Goal: Task Accomplishment & Management: Use online tool/utility

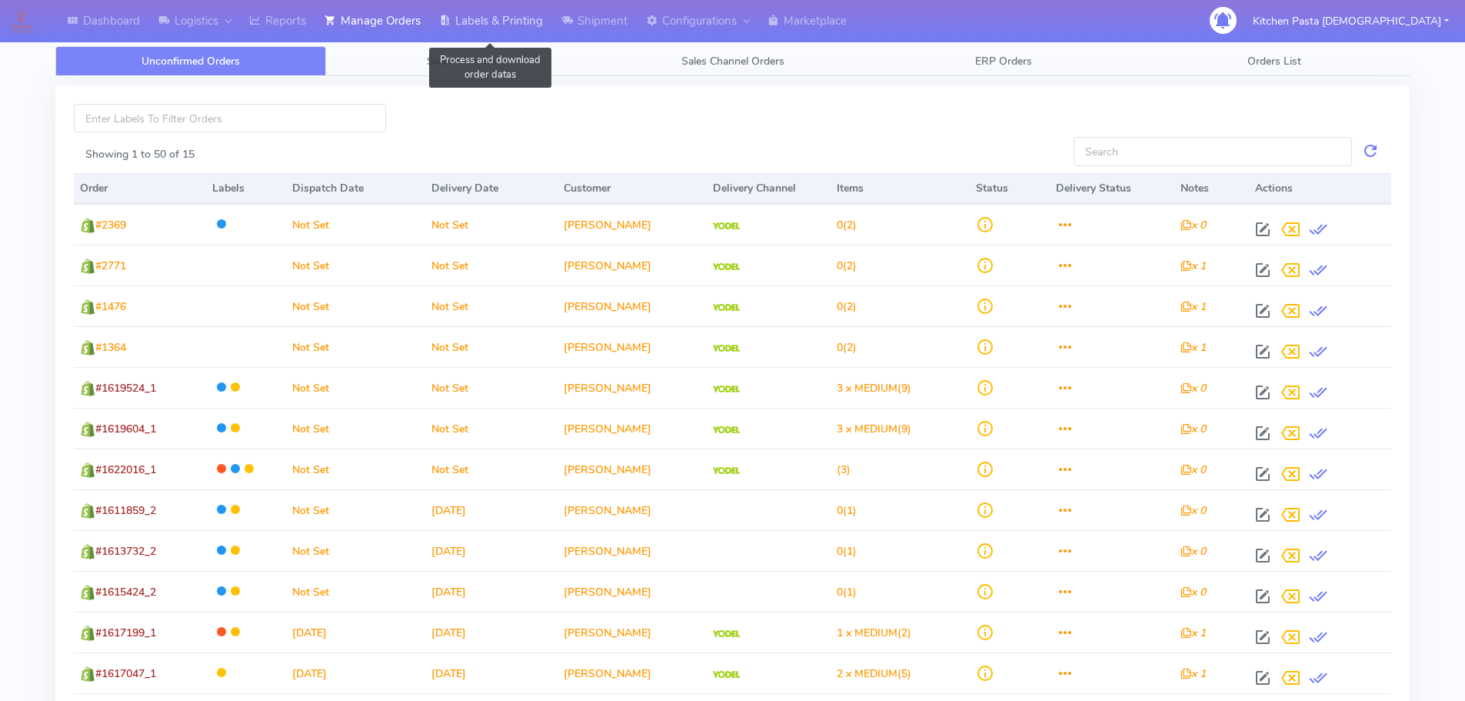
drag, startPoint x: 477, startPoint y: 15, endPoint x: 491, endPoint y: 24, distance: 16.6
click at [477, 15] on link "Labels & Printing" at bounding box center [491, 21] width 122 height 42
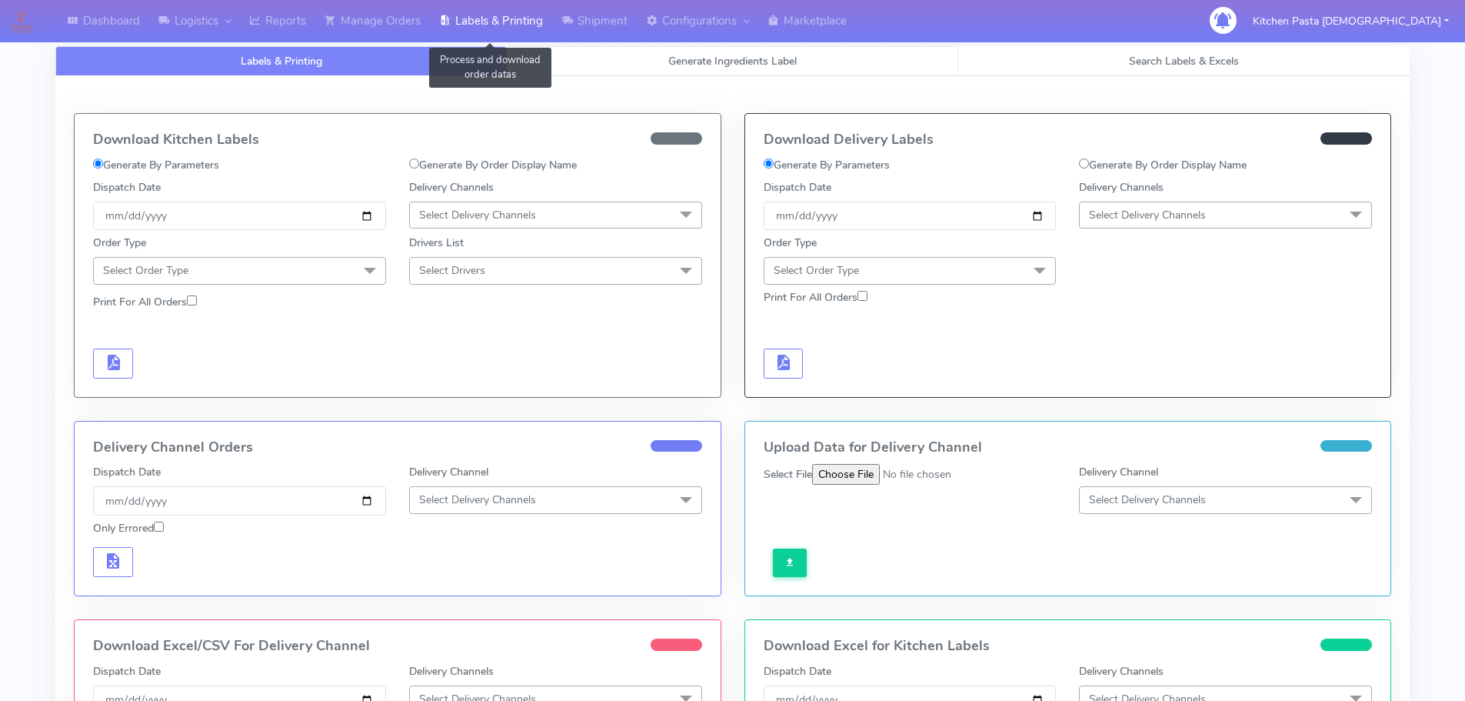
select select
click at [735, 62] on span "Generate Ingredients Label" at bounding box center [732, 61] width 128 height 15
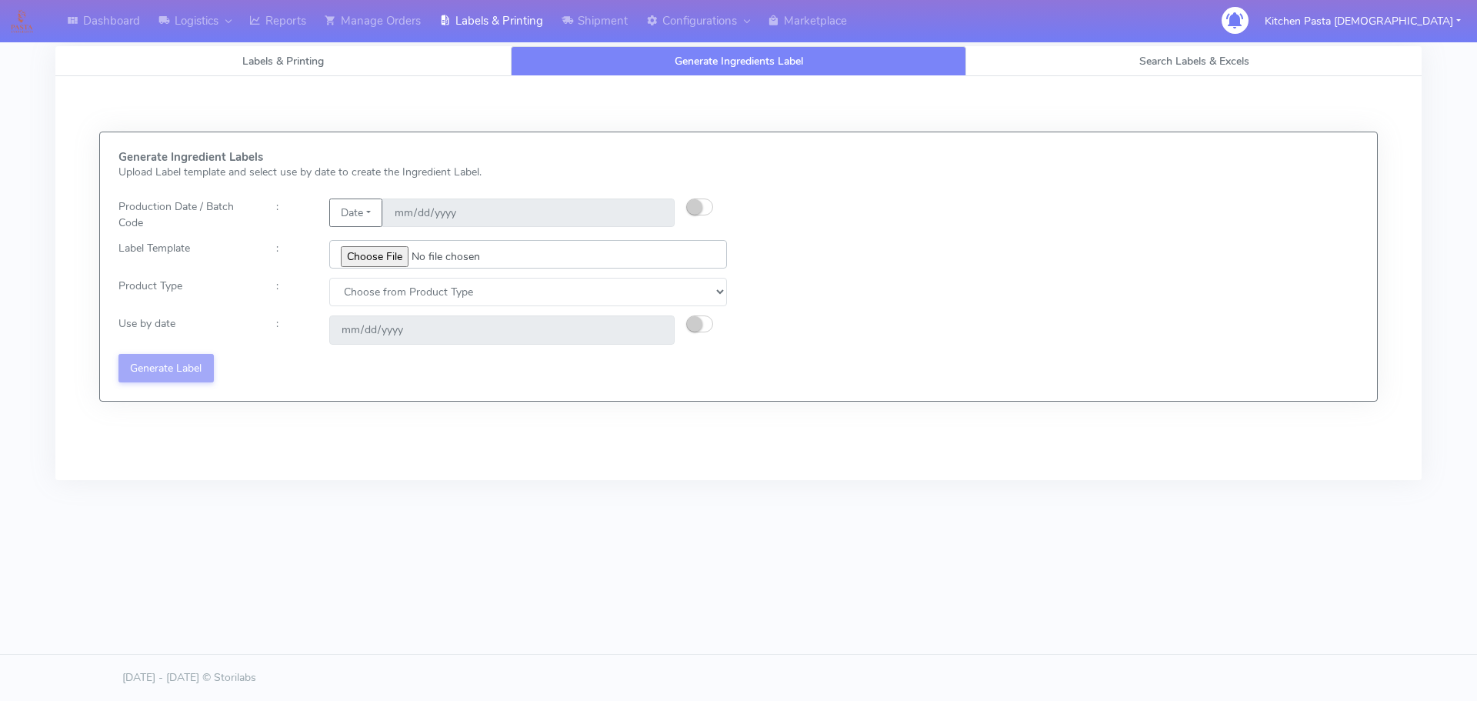
click at [383, 252] on input "file" at bounding box center [528, 254] width 398 height 28
click at [389, 261] on input "file" at bounding box center [528, 254] width 398 height 28
type input "C:\fakepath\Ecom_352_V2.jpg"
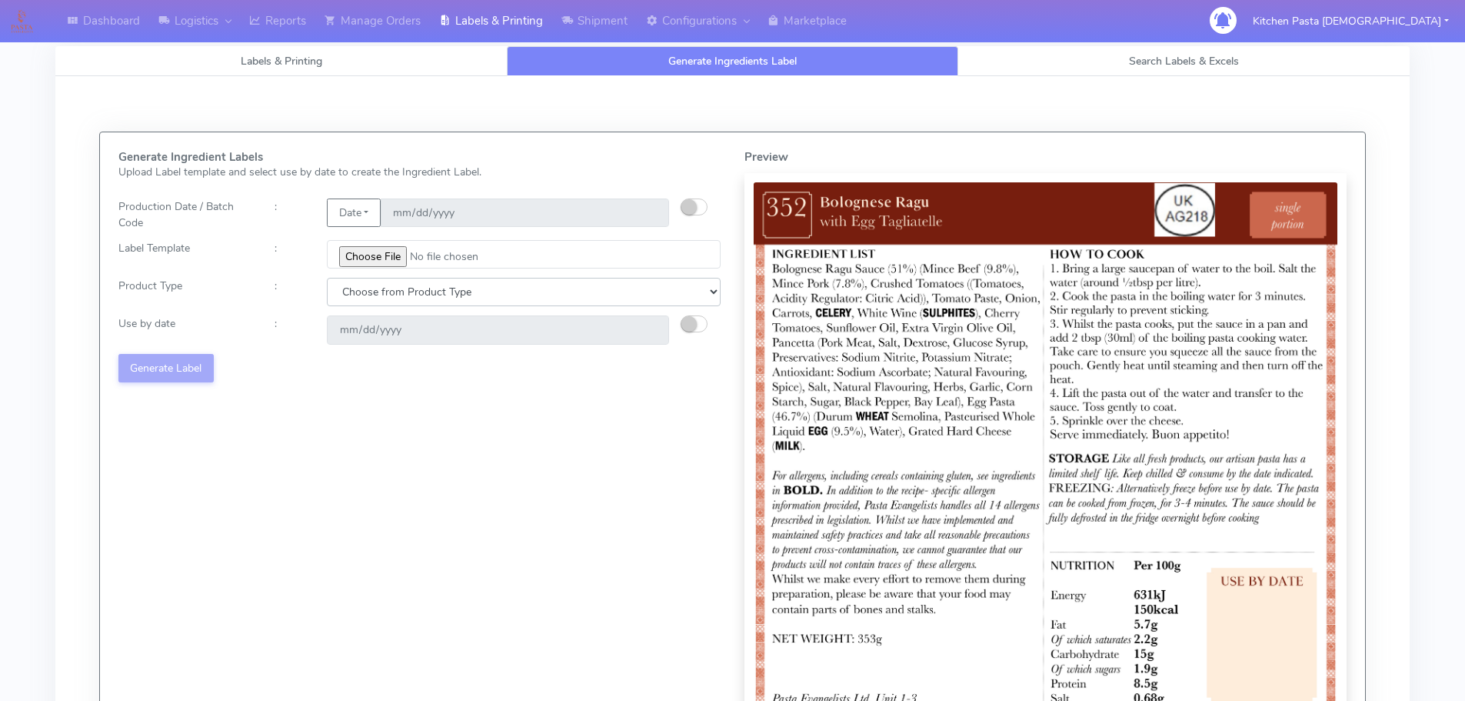
click at [438, 285] on select "Choose from Product Type ECOM ERETAIL CIRCULAR CIRC_DESERTS LASAGNE" at bounding box center [524, 292] width 394 height 28
select select "0"
click at [327, 278] on select "Choose from Product Type ECOM ERETAIL CIRCULAR CIRC_DESERTS LASAGNE" at bounding box center [524, 292] width 394 height 28
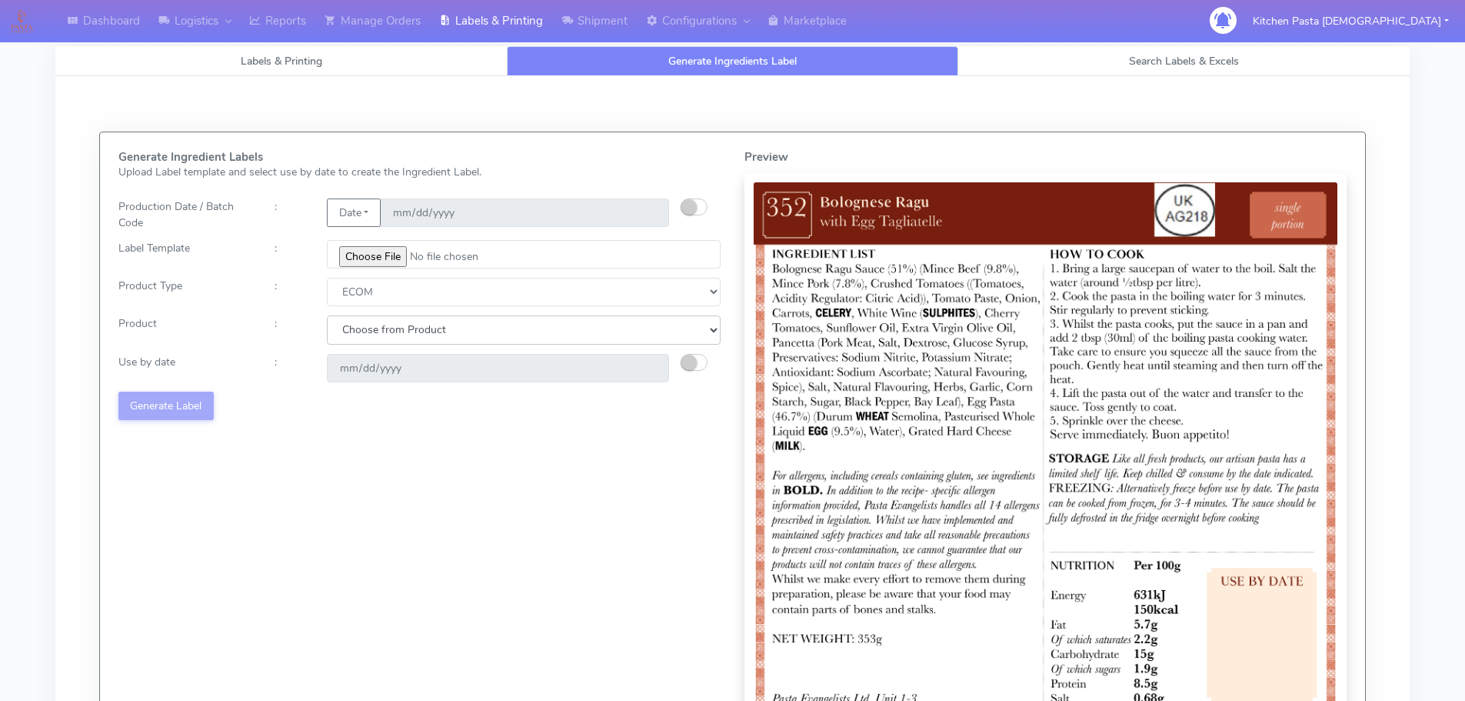
drag, startPoint x: 395, startPoint y: 304, endPoint x: 382, endPoint y: 344, distance: 42.1
click at [382, 337] on select "Choose from Product PLAIN PASTA (EXCEPT HURRA) HURRA FILLED PASTA BUTTER (INTER…" at bounding box center [524, 329] width 394 height 28
select select "0"
click at [327, 315] on select "Choose from Product PLAIN PASTA (EXCEPT HURRA) HURRA FILLED PASTA BUTTER (INTER…" at bounding box center [524, 329] width 394 height 28
click at [689, 368] on small "button" at bounding box center [688, 362] width 15 height 15
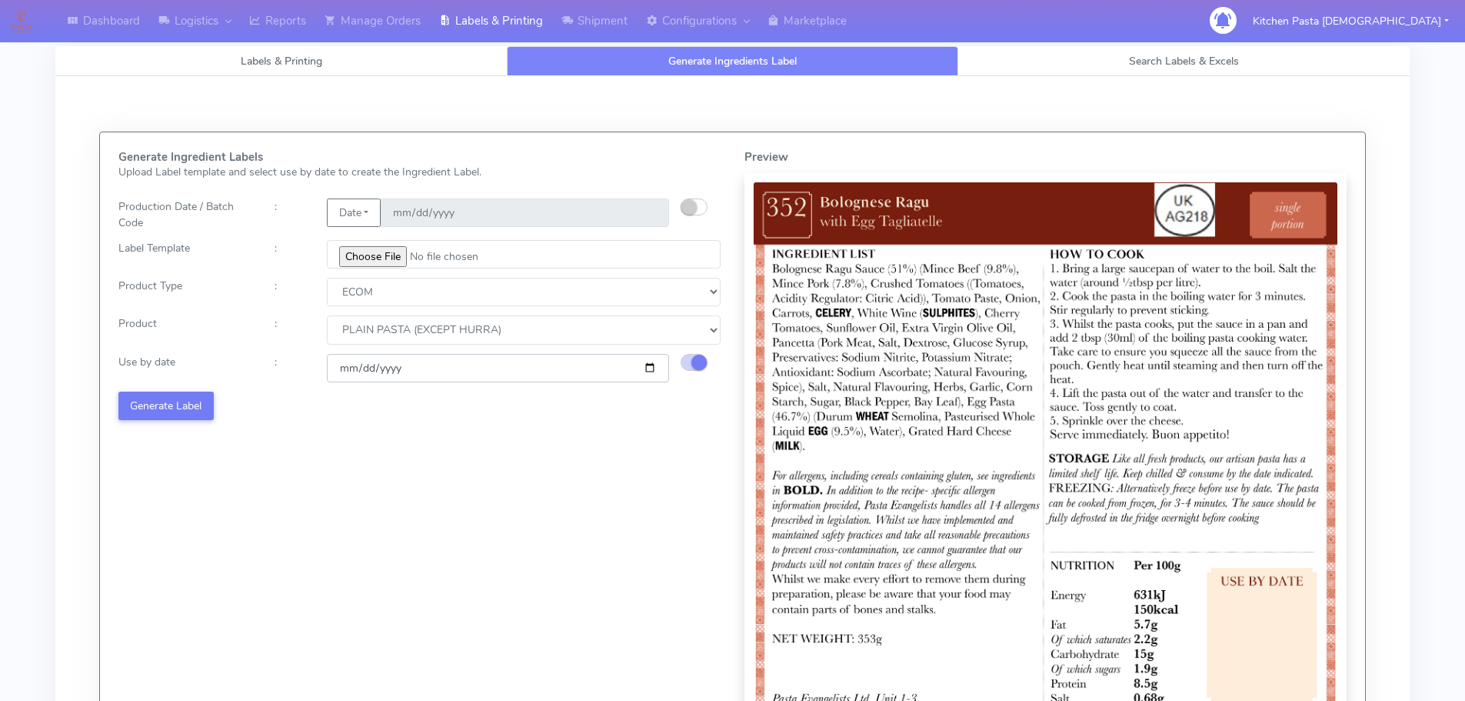
click at [654, 368] on input "[DATE]" at bounding box center [498, 368] width 342 height 28
type input "[DATE]"
click at [188, 405] on button "Generate Label" at bounding box center [165, 406] width 95 height 28
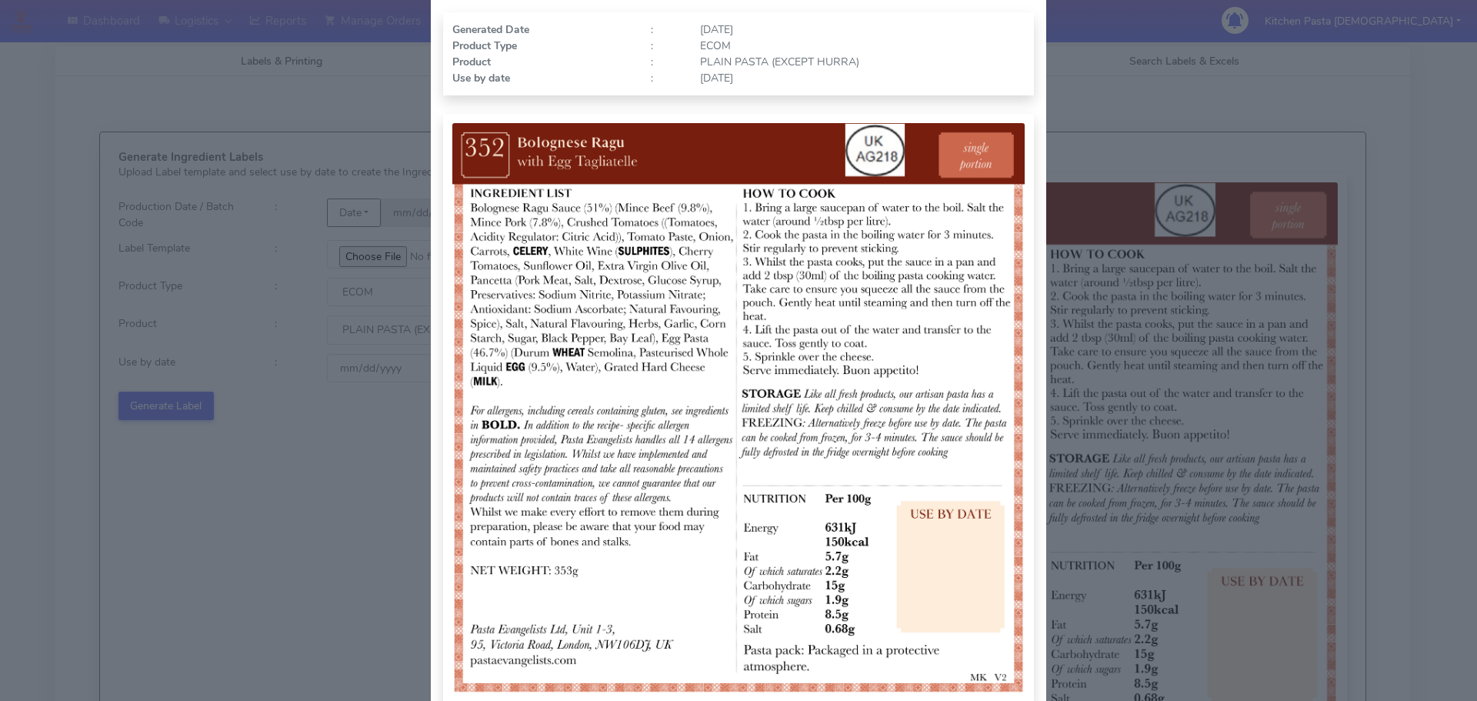
scroll to position [154, 0]
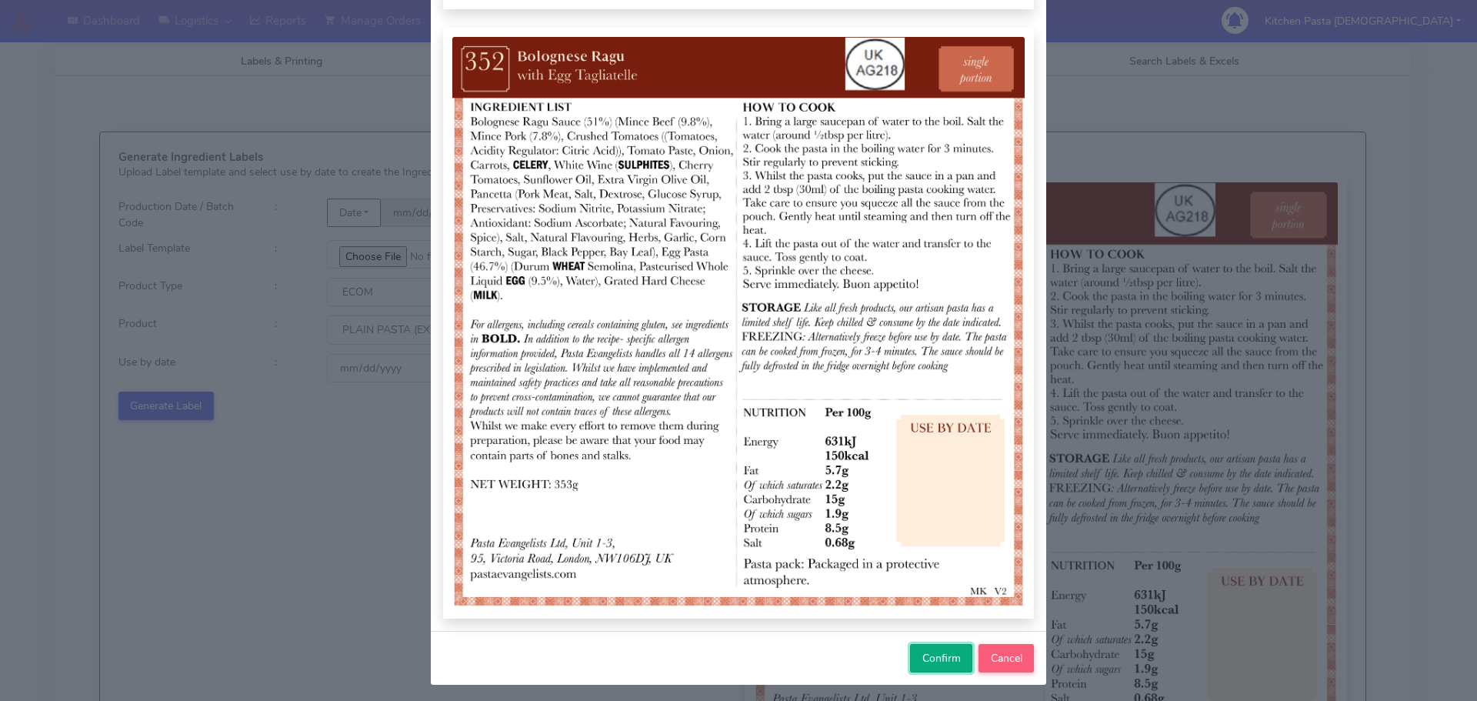
click at [941, 666] on button "Confirm" at bounding box center [941, 658] width 62 height 28
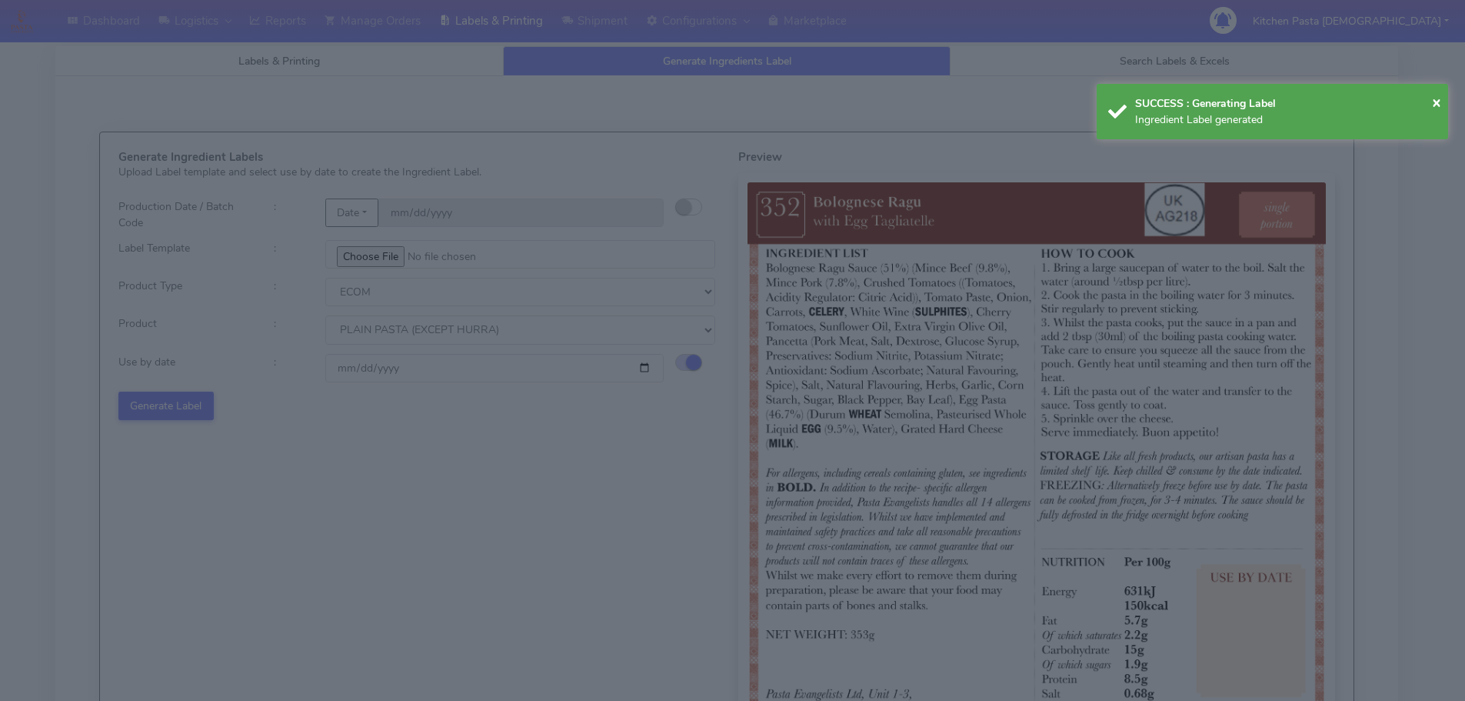
select select
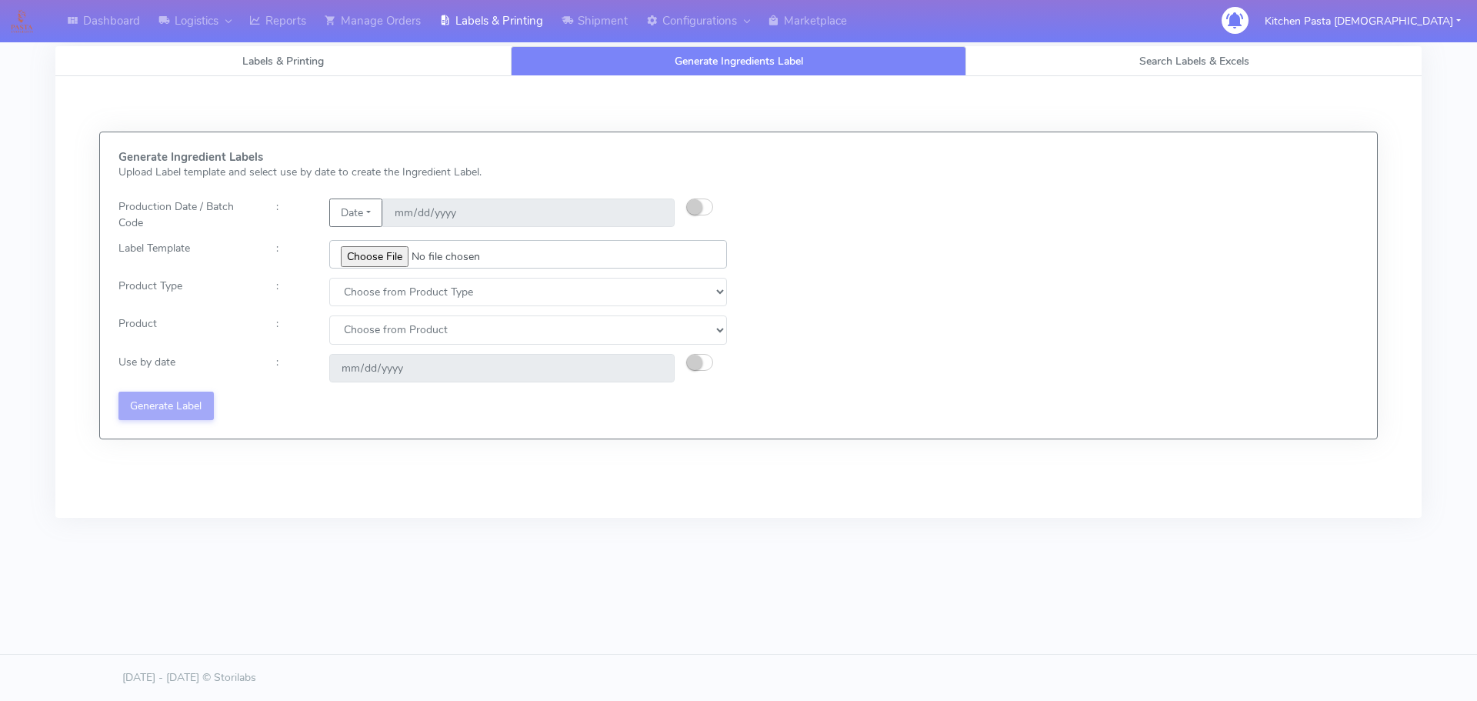
click at [375, 259] on input "file" at bounding box center [528, 254] width 398 height 28
type input "C:\fakepath\Ecom_176 _v6.jpg"
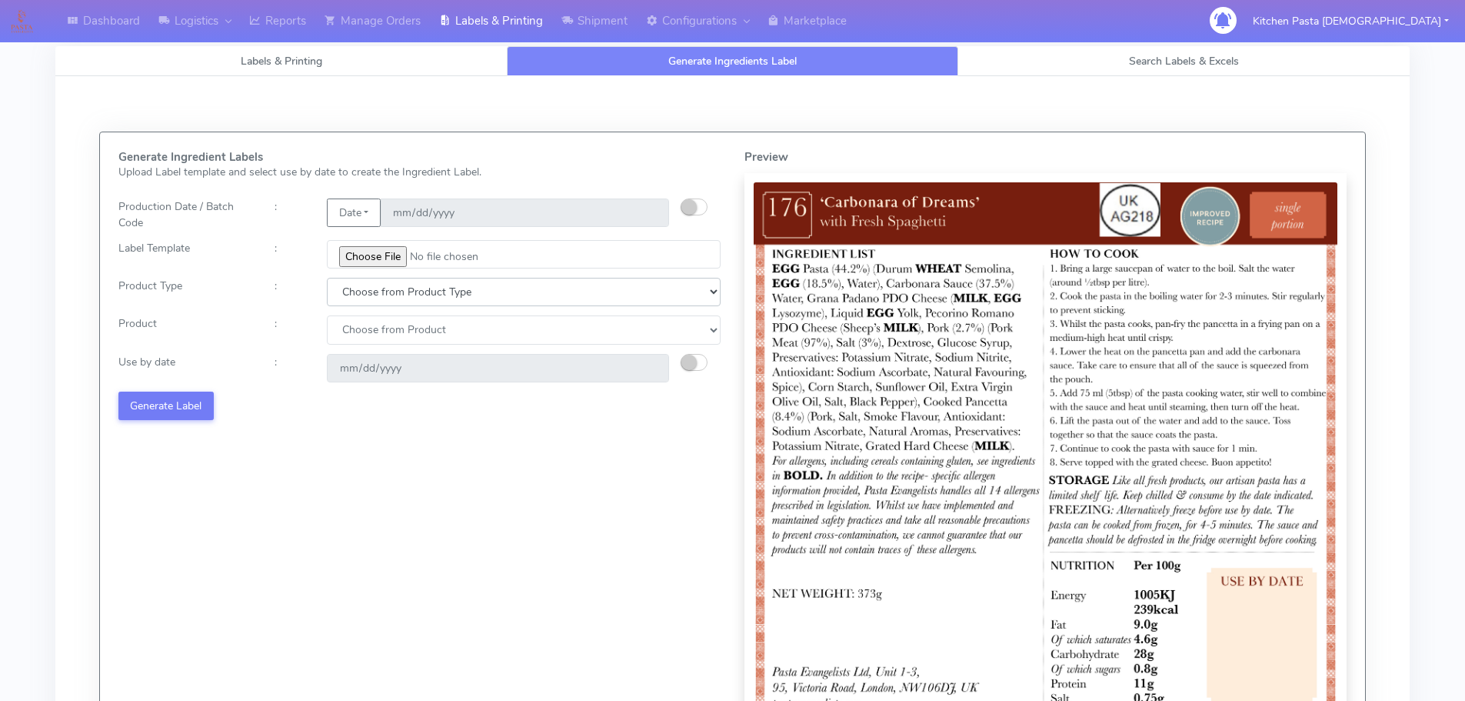
drag, startPoint x: 380, startPoint y: 296, endPoint x: 372, endPoint y: 305, distance: 12.0
click at [380, 296] on select "Choose from Product Type ECOM ERETAIL CIRCULAR CIRC_DESERTS LASAGNE" at bounding box center [524, 292] width 394 height 28
select select "0"
click at [327, 278] on select "Choose from Product Type ECOM ERETAIL CIRCULAR CIRC_DESERTS LASAGNE" at bounding box center [524, 292] width 394 height 28
drag, startPoint x: 365, startPoint y: 329, endPoint x: 365, endPoint y: 342, distance: 13.1
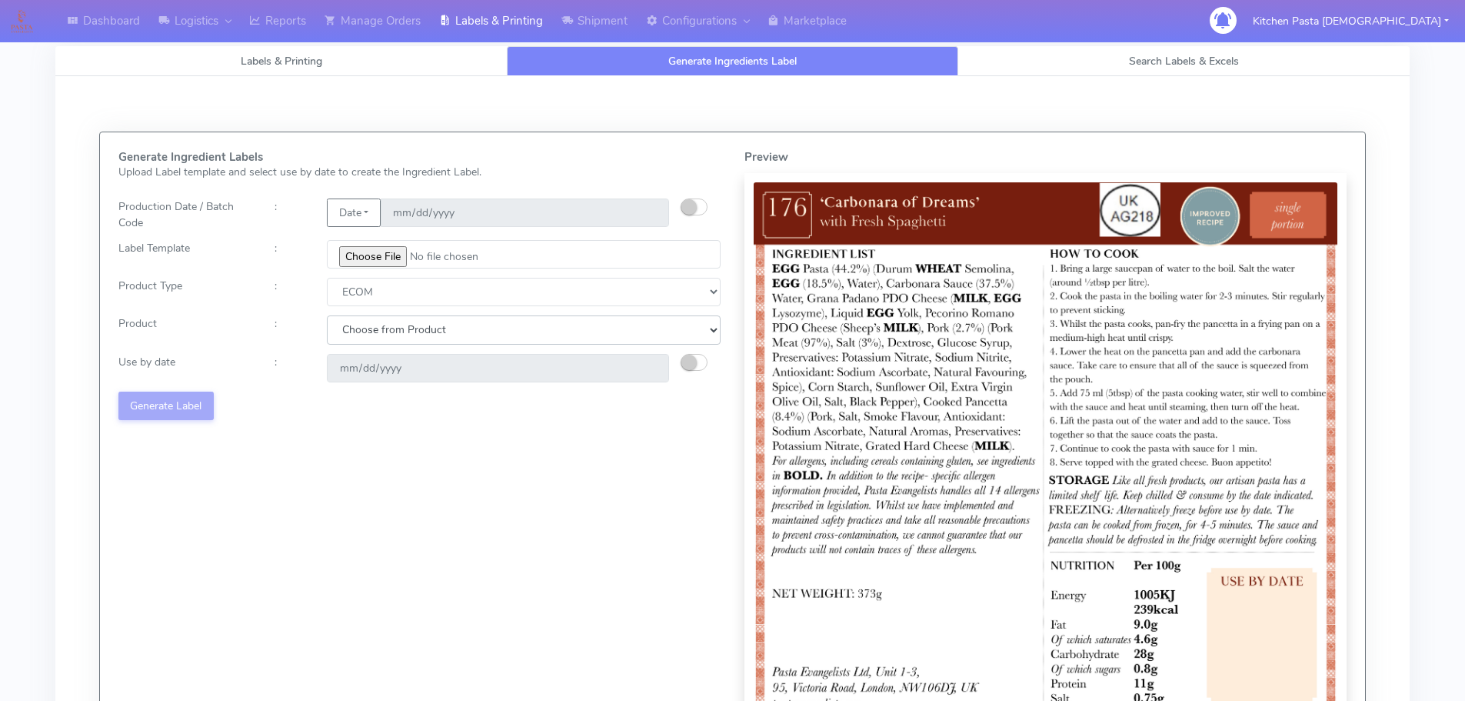
click at [365, 335] on select "Choose from Product PLAIN PASTA (EXCEPT HURRA) HURRA FILLED PASTA BUTTER (INTER…" at bounding box center [524, 329] width 394 height 28
select select "0"
click at [327, 315] on select "Choose from Product PLAIN PASTA (EXCEPT HURRA) HURRA FILLED PASTA BUTTER (INTER…" at bounding box center [524, 329] width 394 height 28
click at [688, 352] on div "Generate Ingredient Labels Upload Label template and select use by date to crea…" at bounding box center [420, 463] width 626 height 625
click at [683, 358] on small "button" at bounding box center [688, 362] width 15 height 15
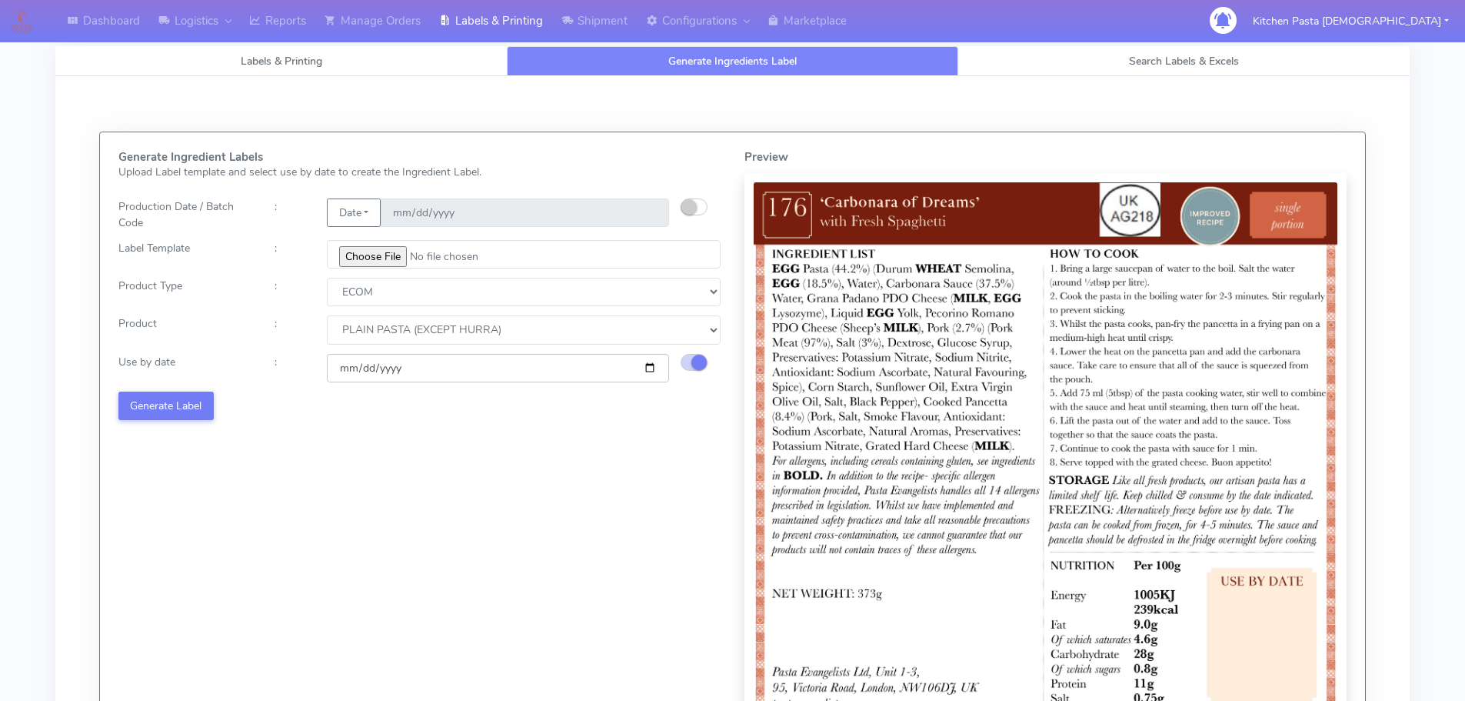
drag, startPoint x: 653, startPoint y: 368, endPoint x: 501, endPoint y: 430, distance: 164.3
click at [648, 371] on input "[DATE]" at bounding box center [498, 368] width 342 height 28
type input "[DATE]"
click at [183, 408] on button "Generate Label" at bounding box center [165, 406] width 95 height 28
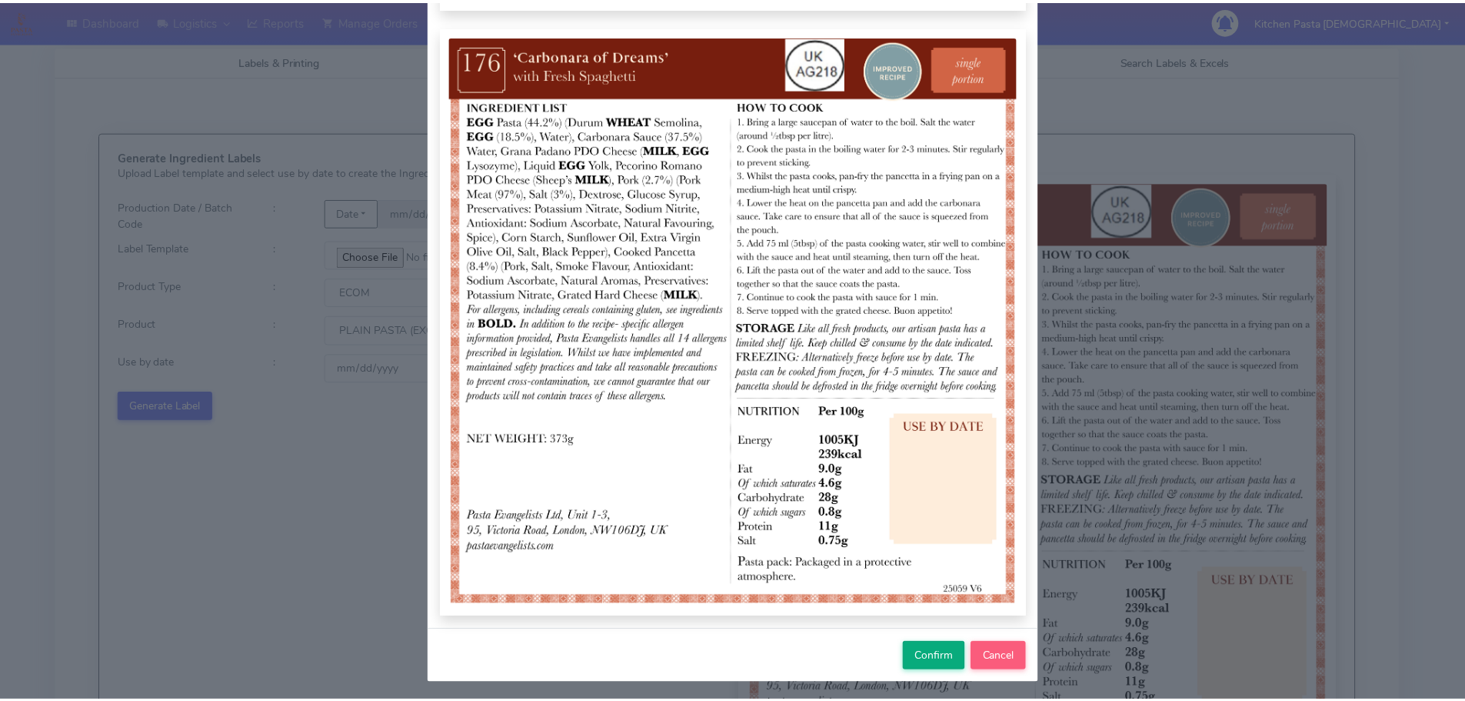
scroll to position [159, 0]
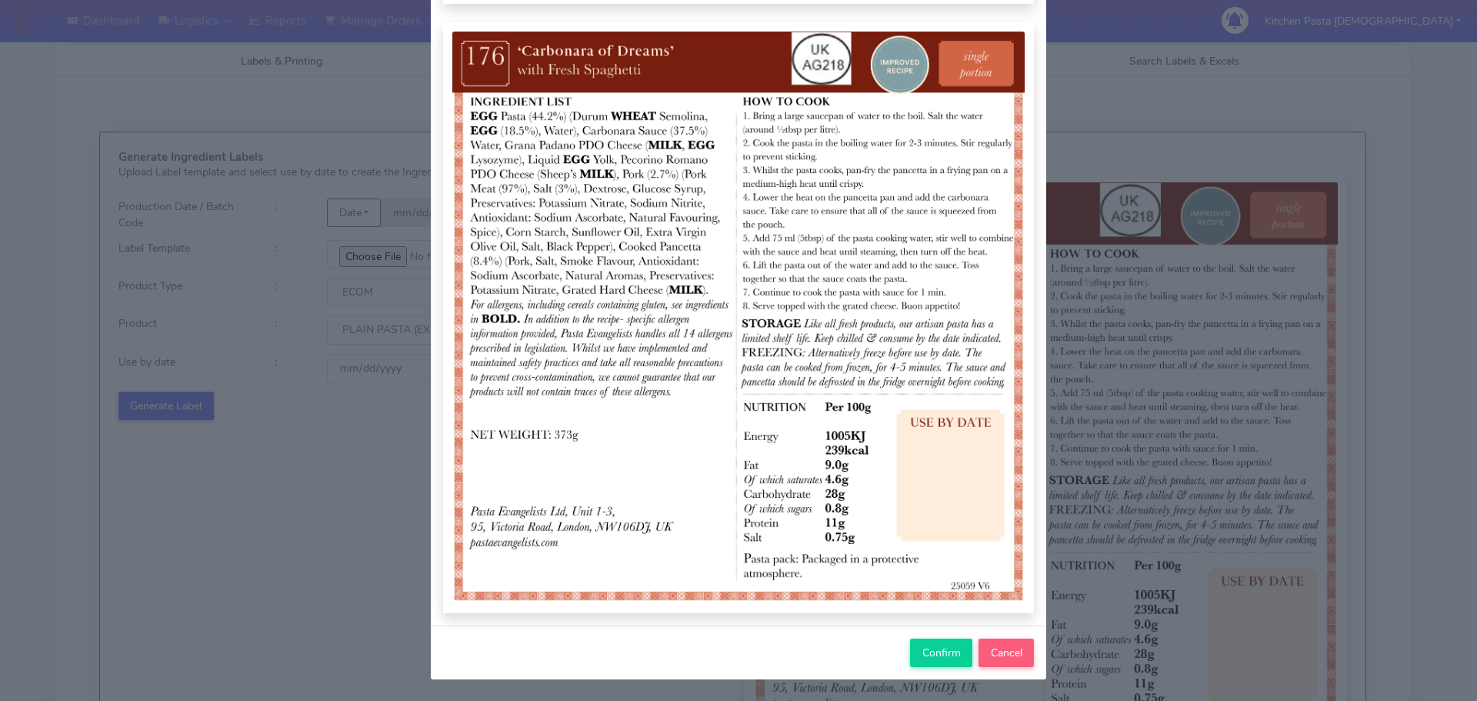
click at [941, 669] on div "Confirm Cancel" at bounding box center [738, 652] width 615 height 54
click at [935, 656] on span "Confirm" at bounding box center [941, 652] width 38 height 15
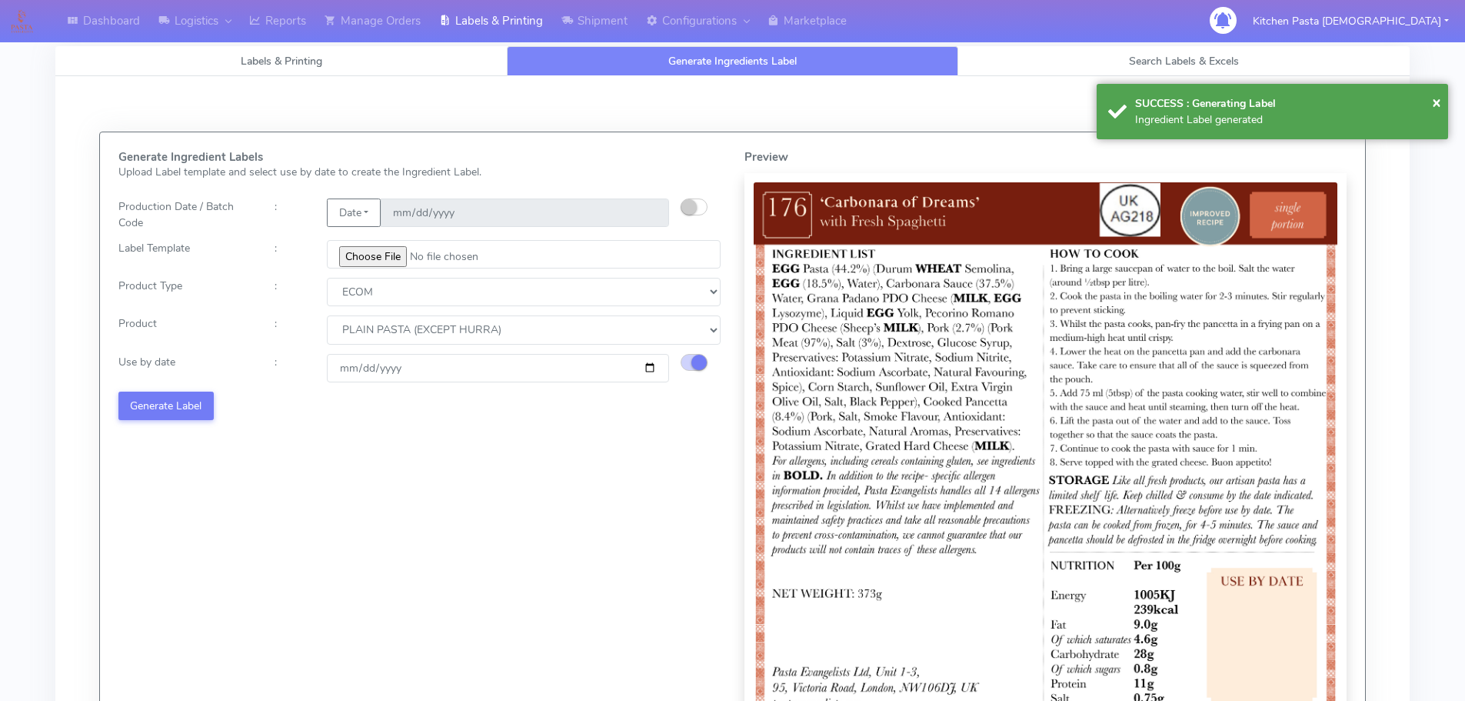
select select
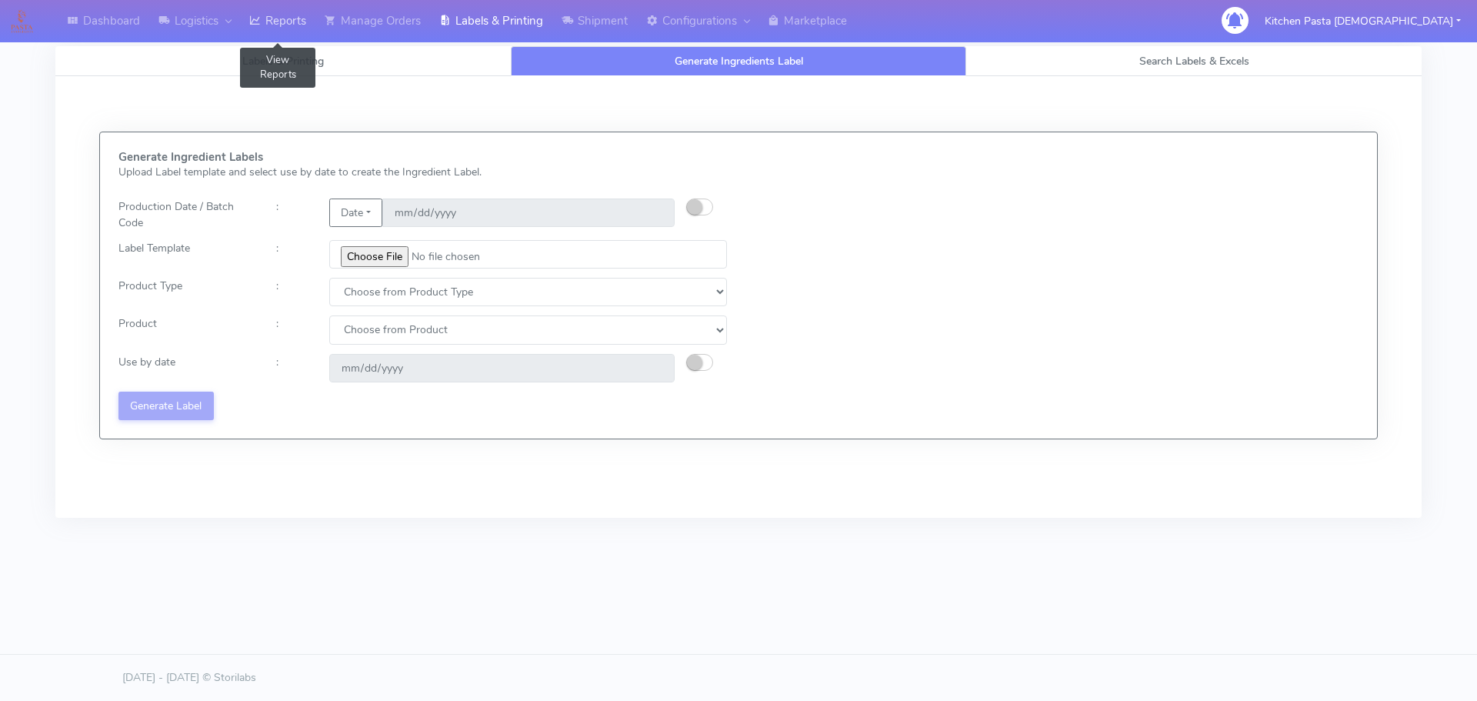
click at [265, 18] on link "Reports" at bounding box center [277, 21] width 75 height 42
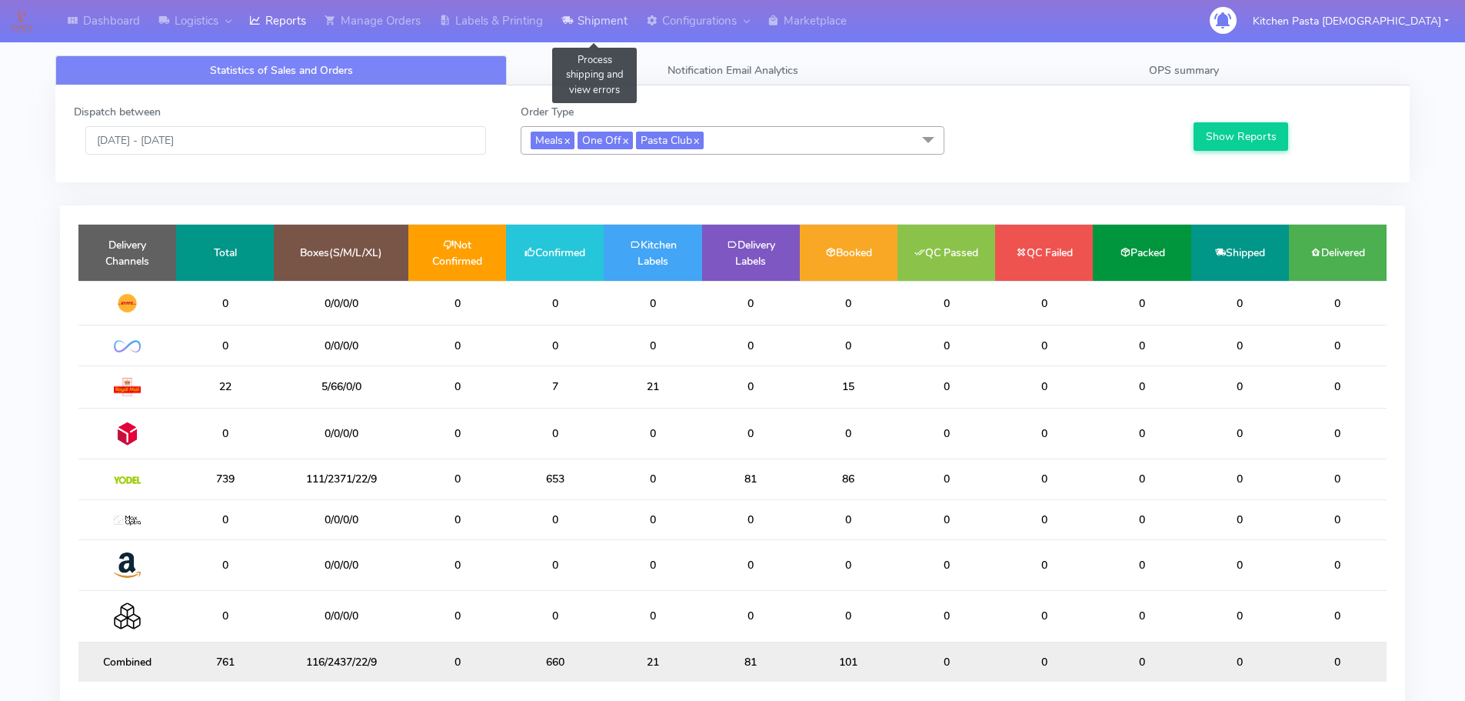
drag, startPoint x: 587, startPoint y: 35, endPoint x: 591, endPoint y: 25, distance: 10.0
click at [587, 35] on link "Shipment" at bounding box center [594, 21] width 85 height 42
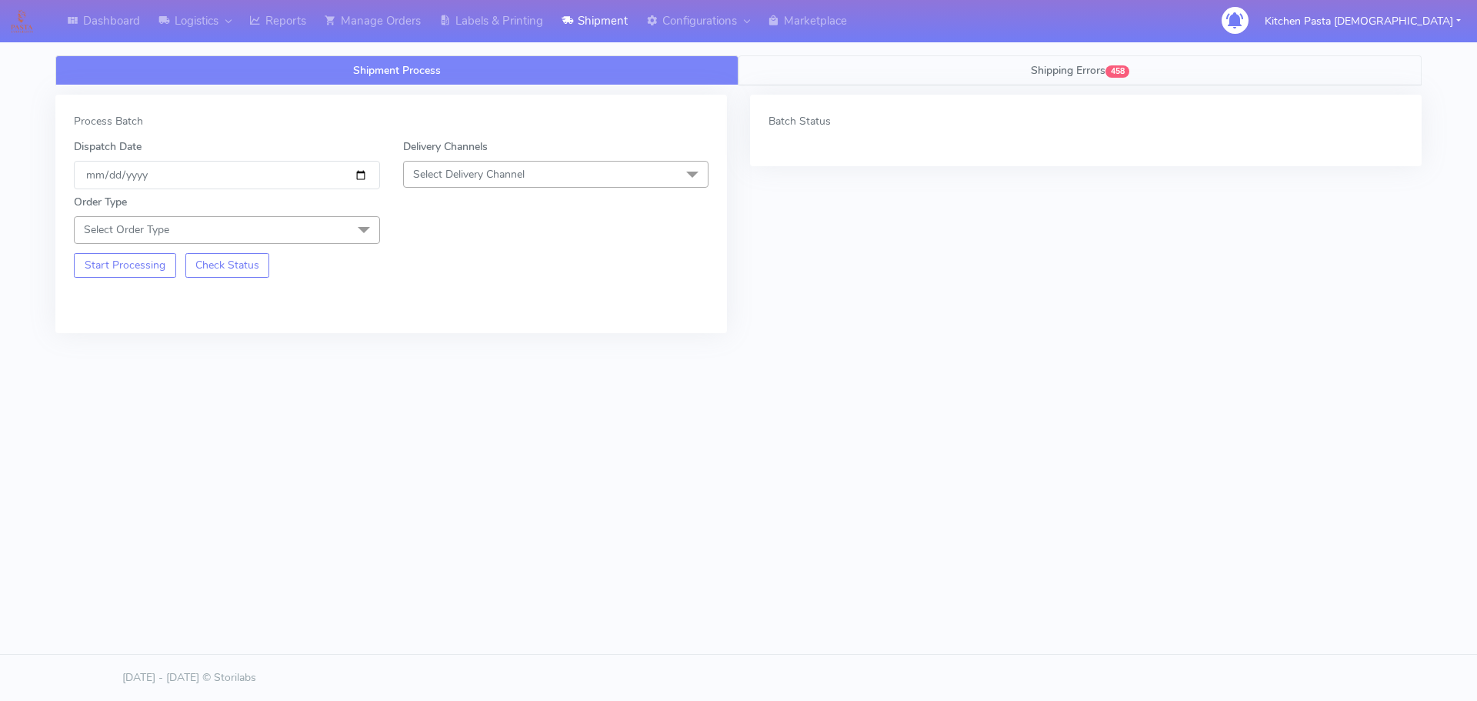
click at [1065, 76] on span "Shipping Errors" at bounding box center [1068, 70] width 75 height 15
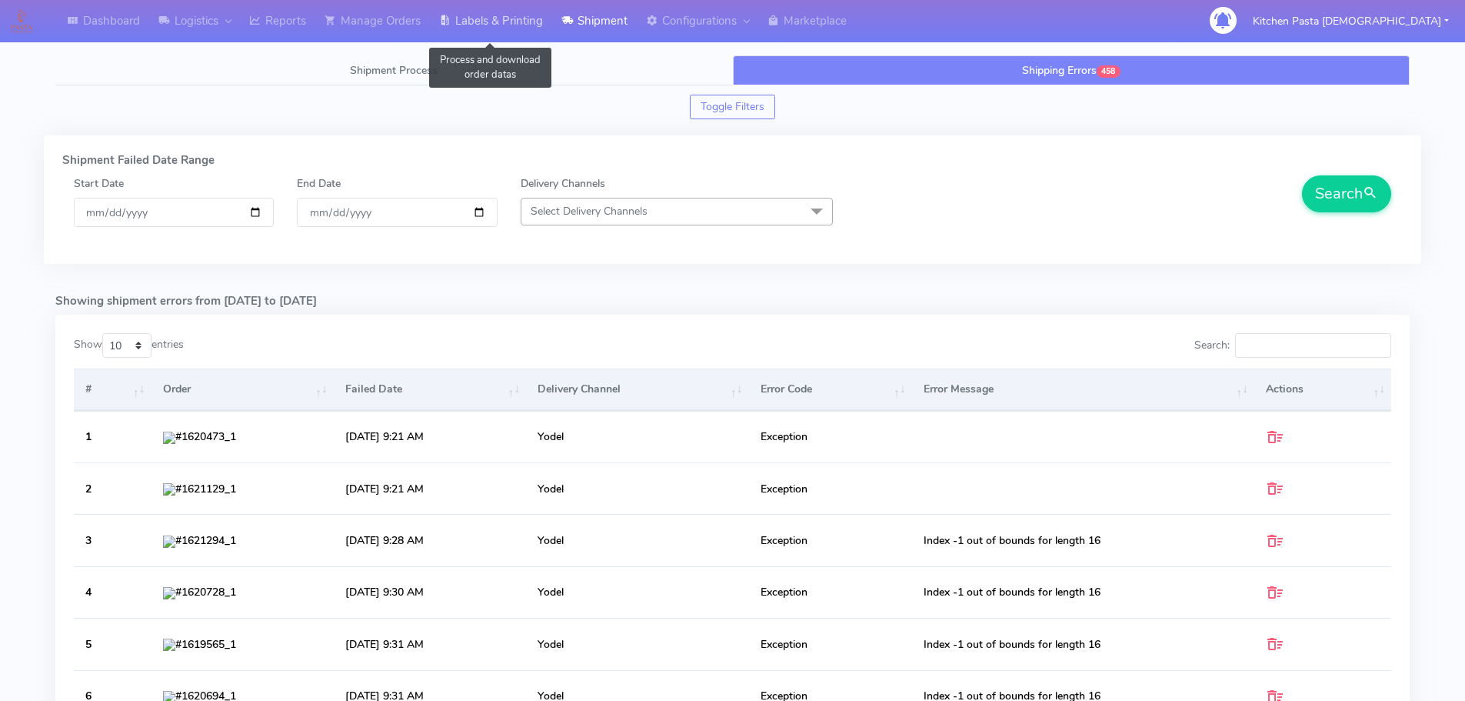
click at [442, 32] on link "Labels & Printing" at bounding box center [491, 21] width 122 height 42
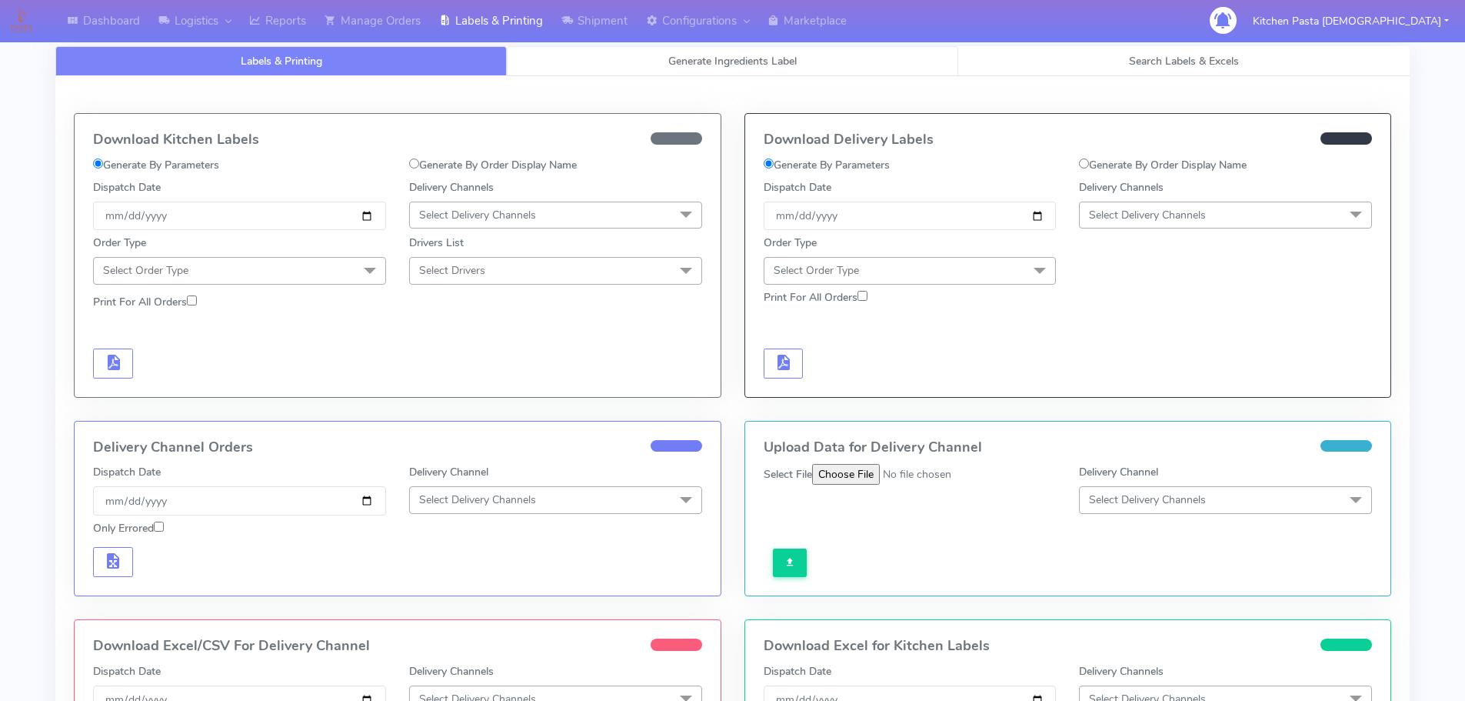
click at [736, 60] on span "Generate Ingredients Label" at bounding box center [732, 61] width 128 height 15
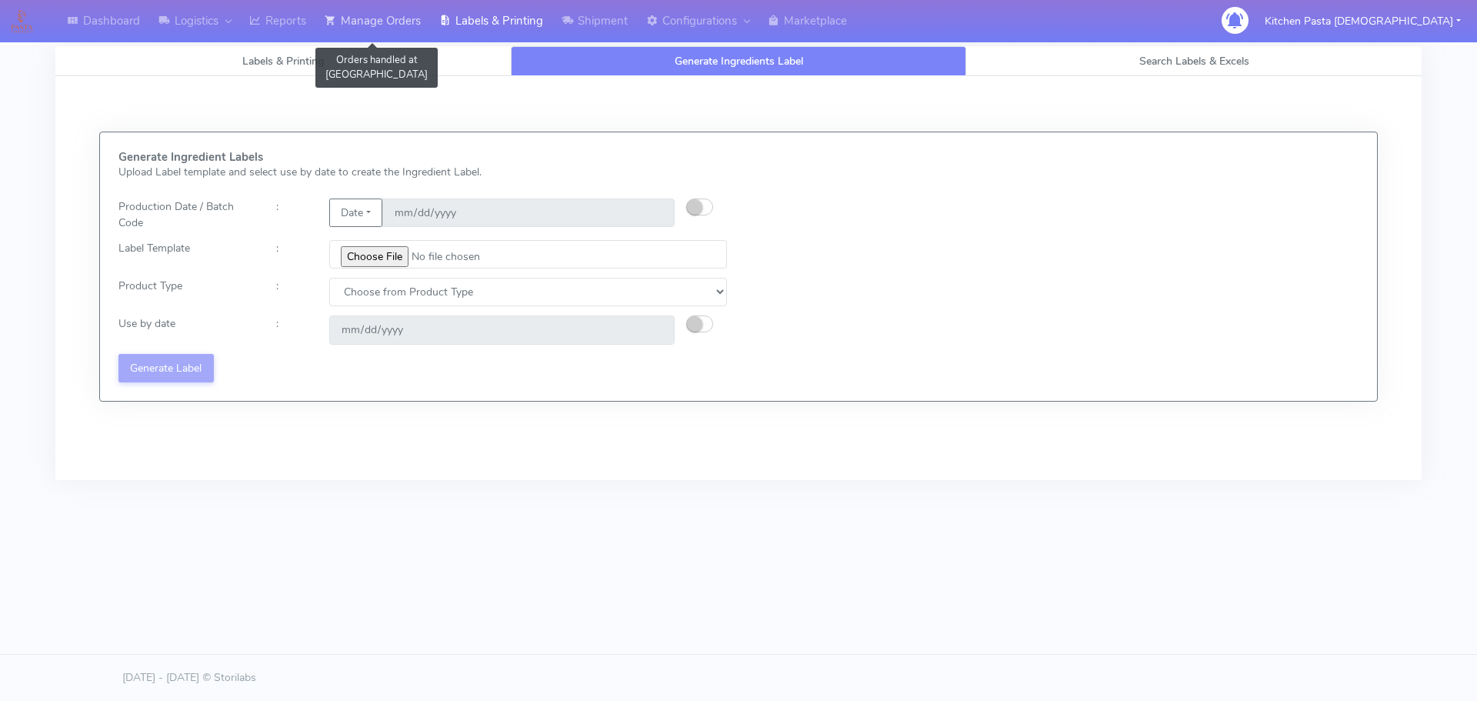
click at [415, 42] on link "Manage Orders" at bounding box center [372, 21] width 115 height 42
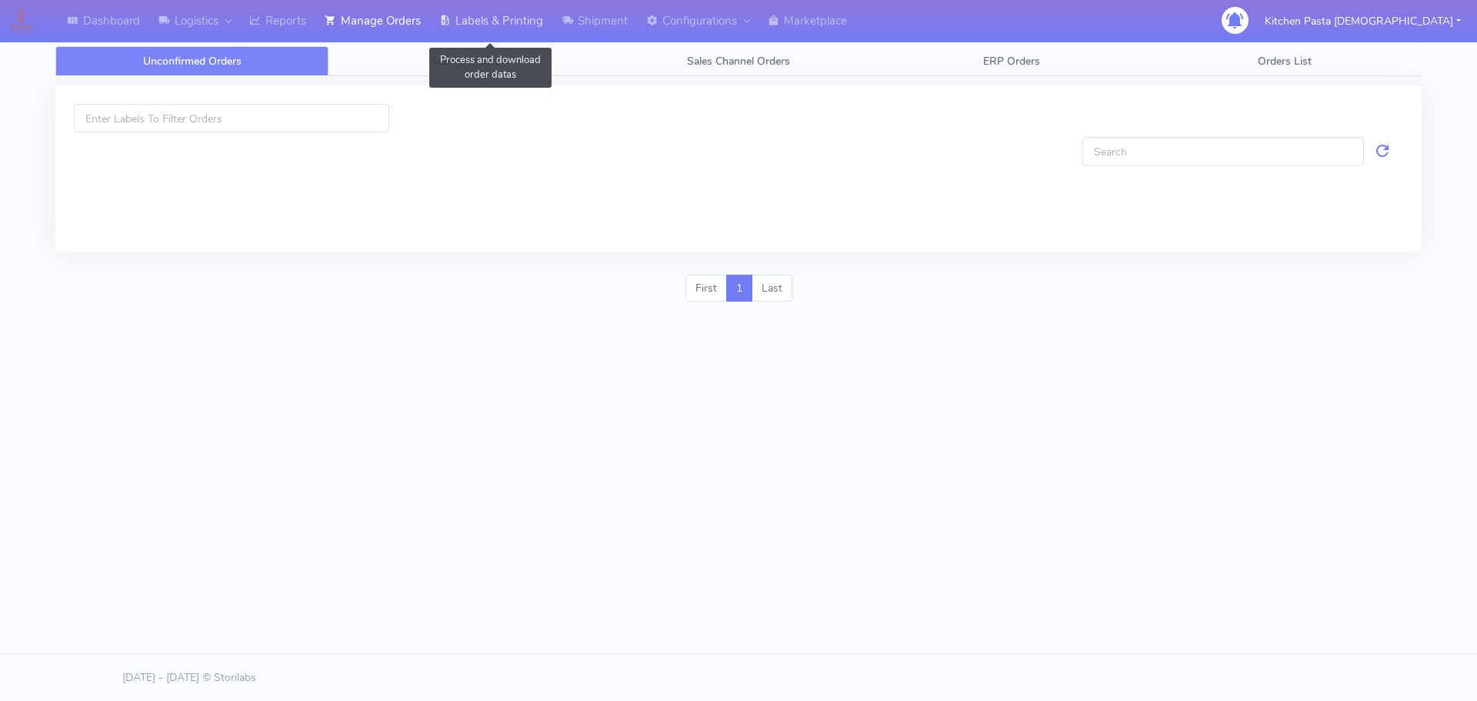
click at [496, 12] on link "Labels & Printing" at bounding box center [491, 21] width 122 height 42
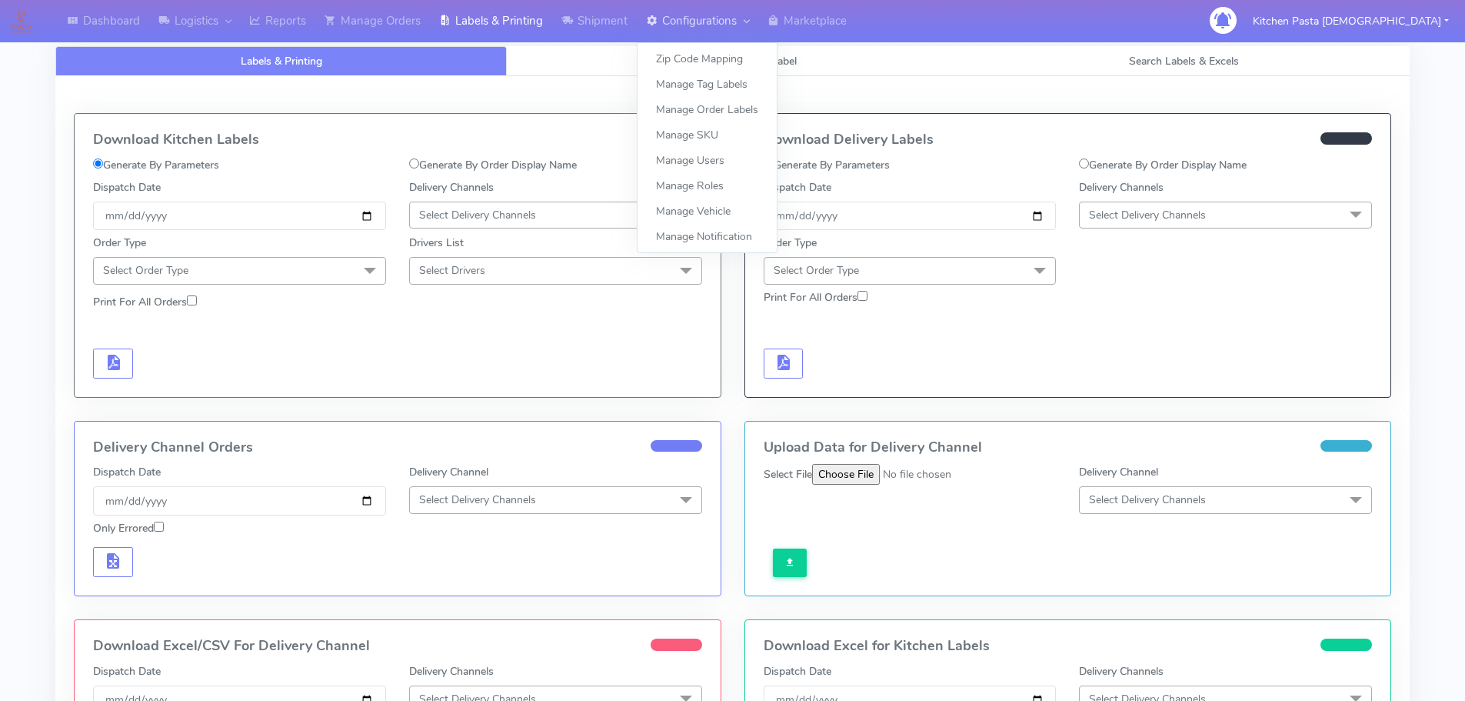
click at [645, 15] on link "Configurations" at bounding box center [698, 21] width 122 height 42
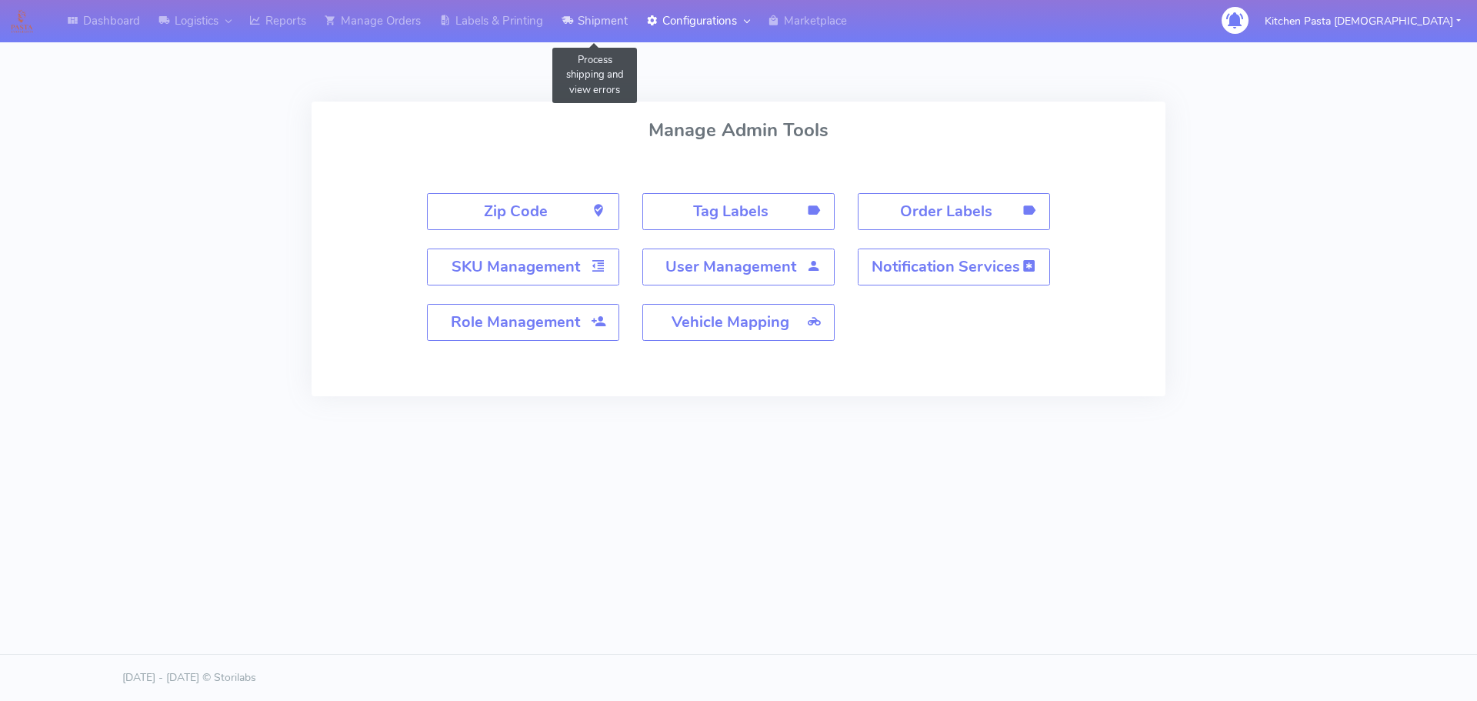
click at [586, 28] on link "Shipment" at bounding box center [594, 21] width 85 height 42
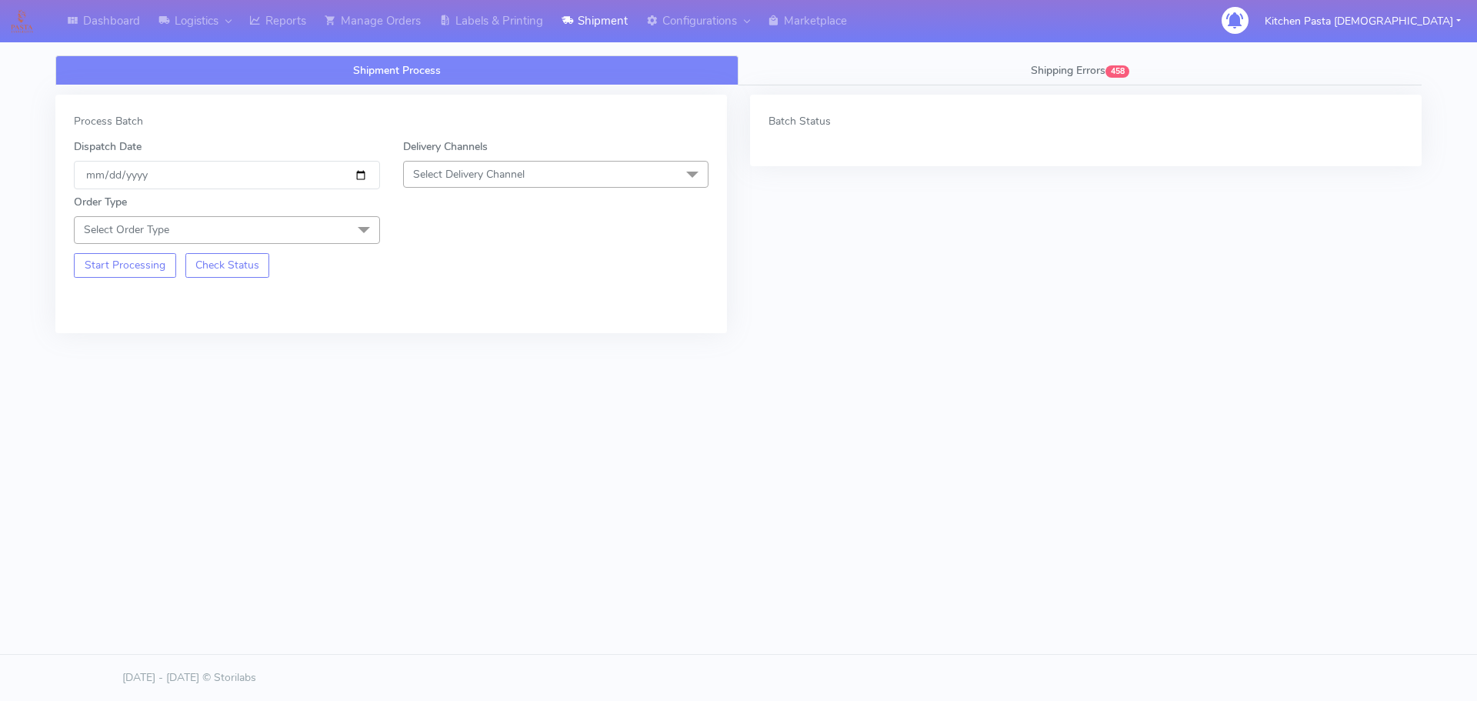
click at [527, 195] on div "Order Type Select Order Type Meal Kit Gift QCOM ATAVI" at bounding box center [391, 216] width 658 height 54
click at [533, 174] on span "Select Delivery Channel" at bounding box center [556, 174] width 306 height 27
click at [439, 348] on div "Yodel" at bounding box center [556, 347] width 289 height 16
click at [318, 245] on div "Start Processing Check Status" at bounding box center [226, 261] width 329 height 34
drag, startPoint x: 335, startPoint y: 237, endPoint x: 226, endPoint y: 298, distance: 124.7
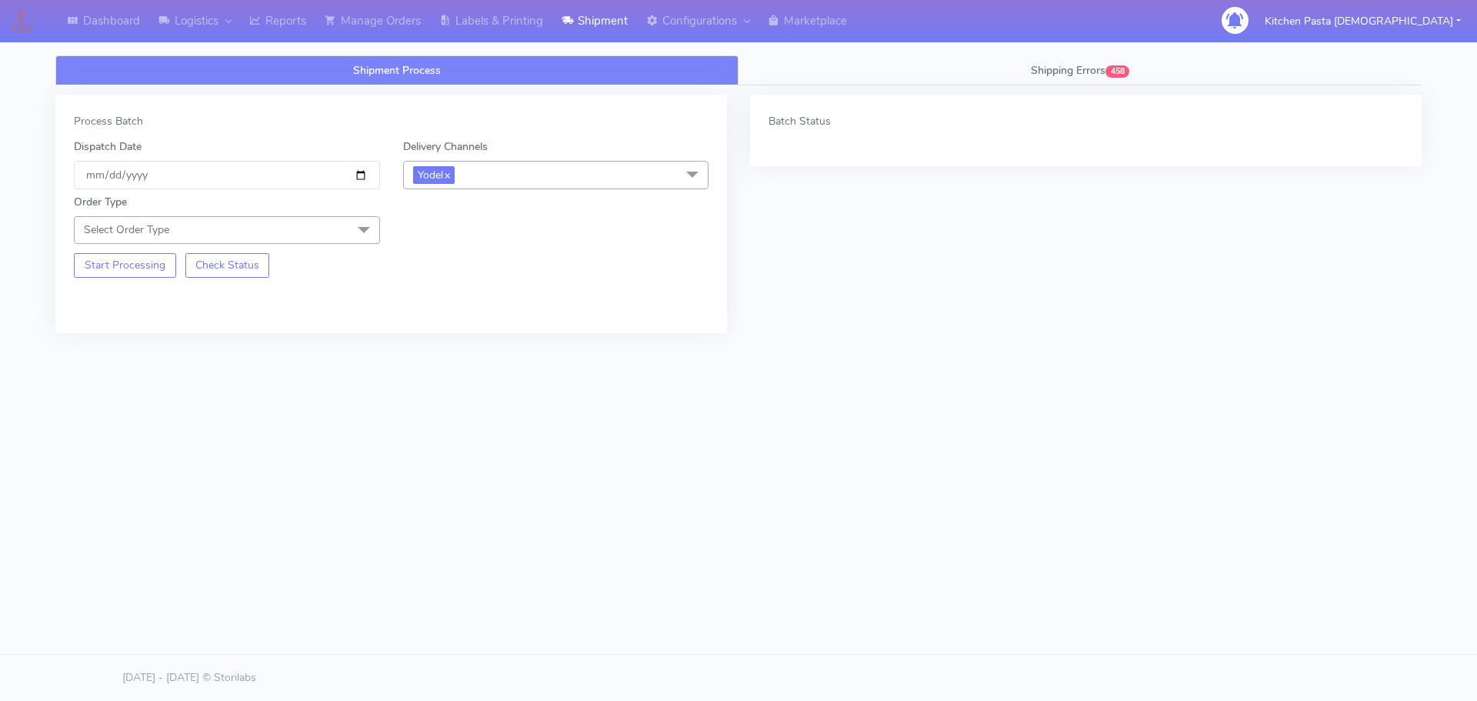
click at [335, 237] on span "Select Order Type" at bounding box center [227, 229] width 306 height 27
click at [210, 304] on div "Meal" at bounding box center [226, 302] width 289 height 16
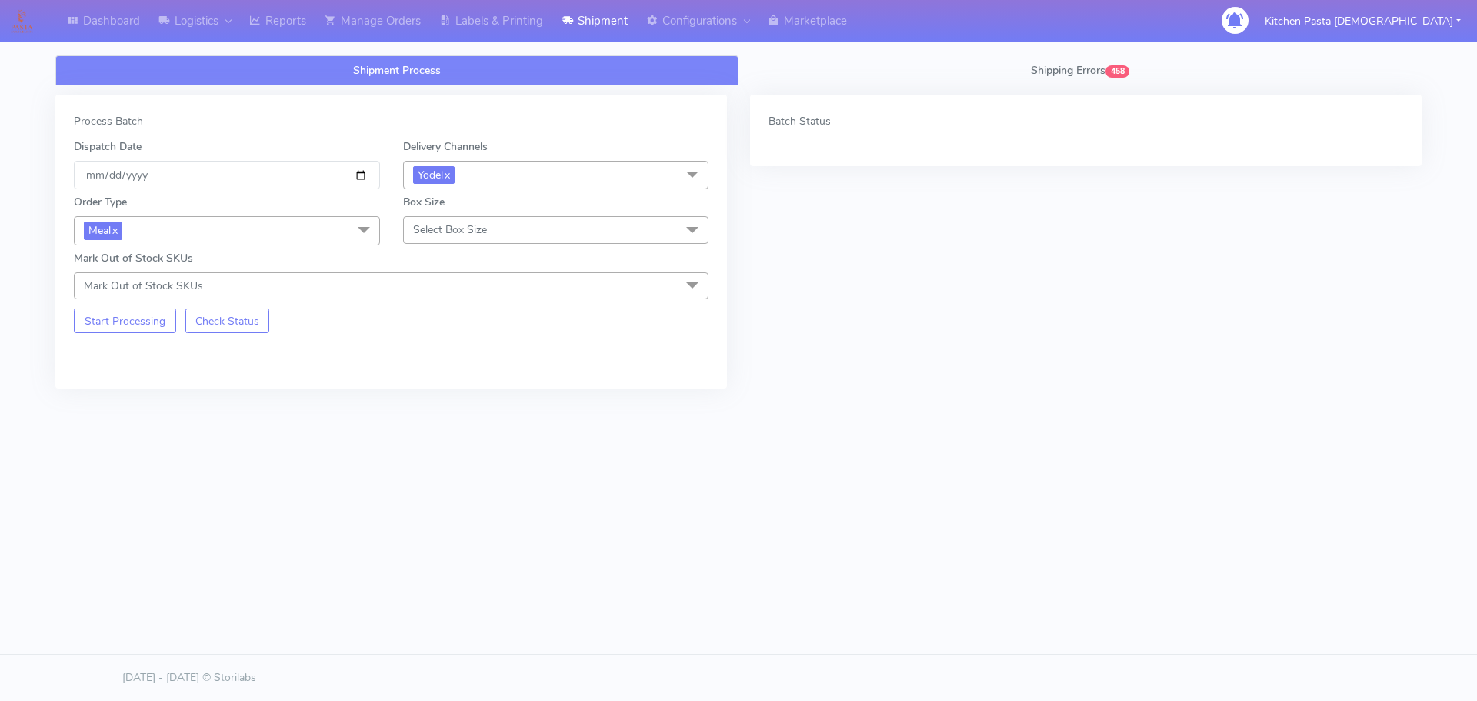
click at [495, 220] on span "Select Box Size" at bounding box center [556, 229] width 306 height 27
click at [456, 347] on div "Medium" at bounding box center [556, 353] width 289 height 16
click at [149, 322] on button "Start Processing" at bounding box center [125, 320] width 102 height 25
click at [261, 22] on icon at bounding box center [255, 20] width 12 height 15
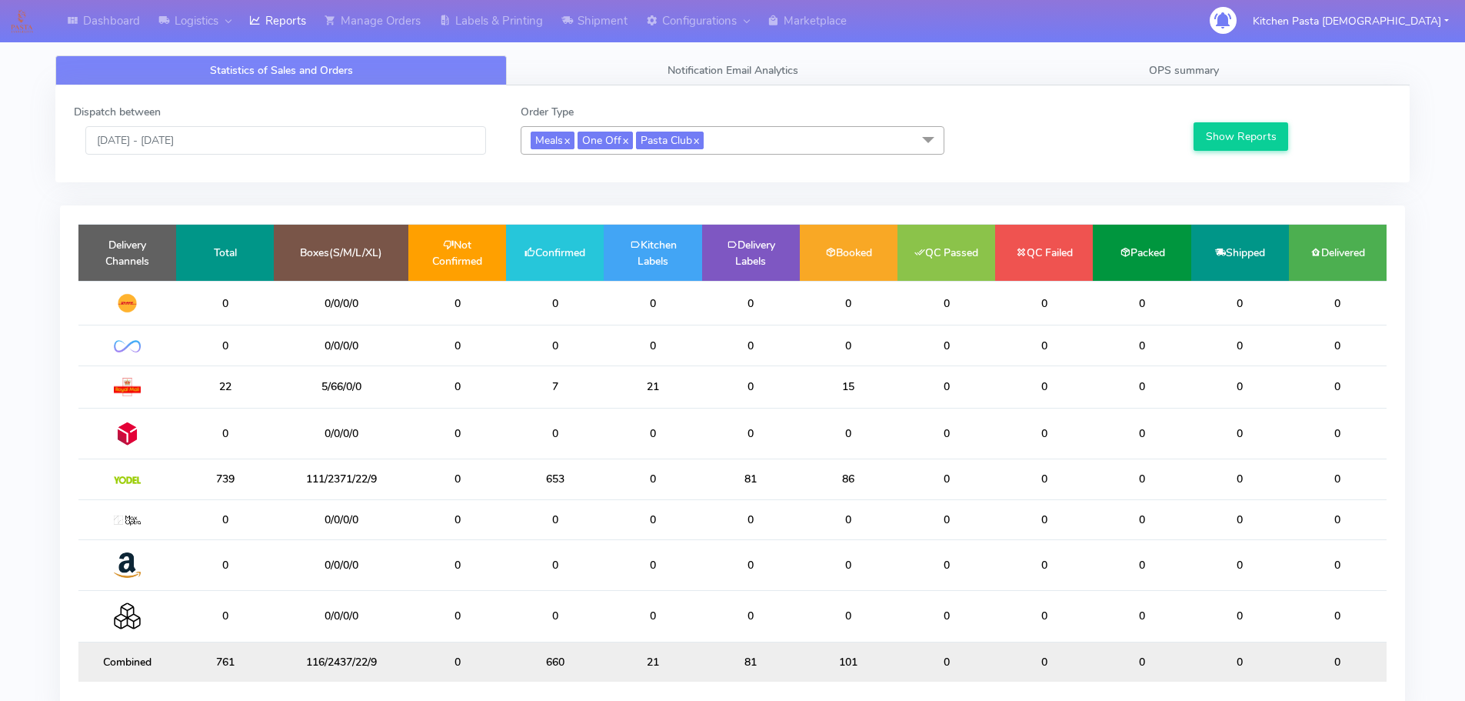
drag, startPoint x: 274, startPoint y: 485, endPoint x: 304, endPoint y: 482, distance: 30.2
click at [304, 482] on td "111/2371/22/9" at bounding box center [341, 479] width 135 height 40
click at [388, 44] on div "Statistics of Sales and Orders Notification Email Analytics OPS summary Dispatc…" at bounding box center [732, 385] width 1355 height 714
click at [388, 43] on div "Statistics of Sales and Orders Notification Email Analytics OPS summary Dispatc…" at bounding box center [732, 385] width 1355 height 714
click at [391, 35] on link "Manage Orders" at bounding box center [372, 21] width 115 height 42
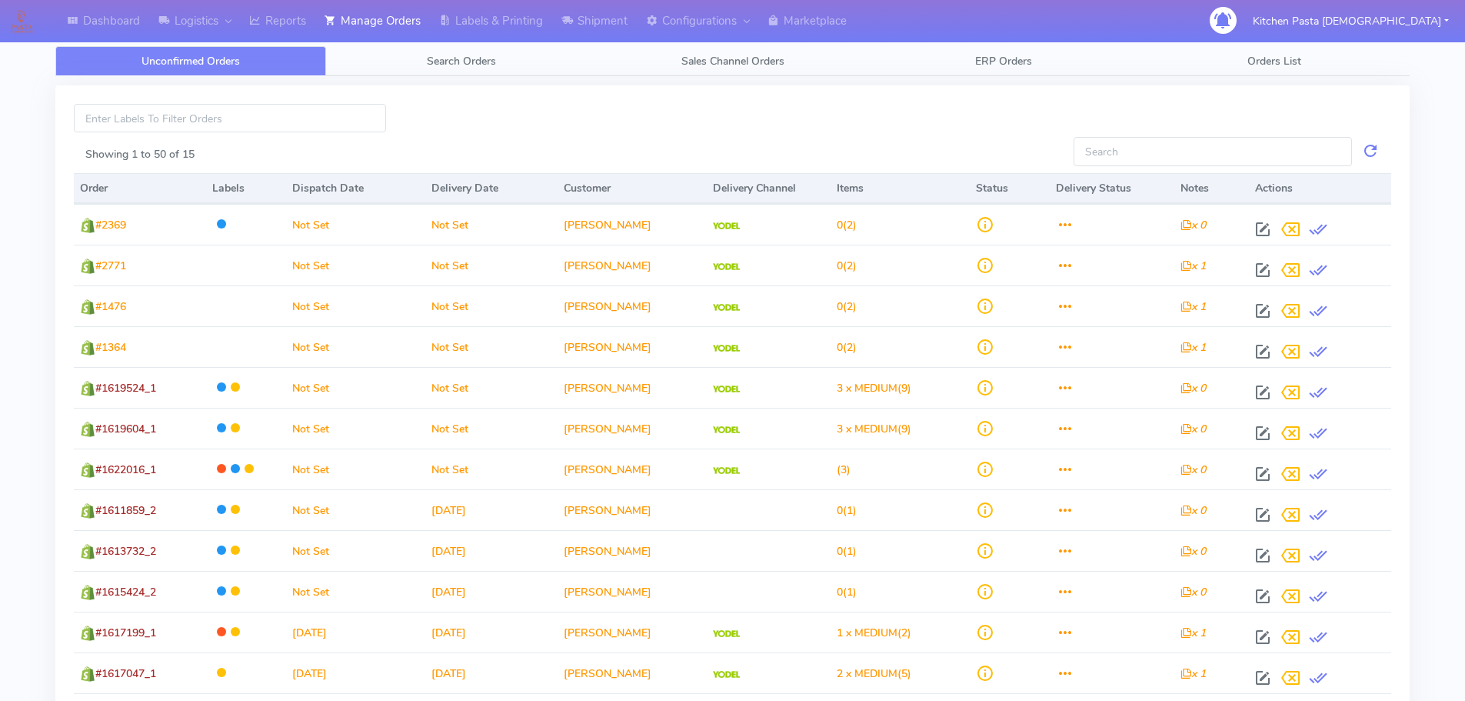
click at [888, 103] on div "Showing 1 to 50 of 15 Order Labels Dispatch Date Delivery Date Customer Deliver…" at bounding box center [732, 461] width 1355 height 753
click at [492, 18] on link "Labels & Printing" at bounding box center [491, 21] width 122 height 42
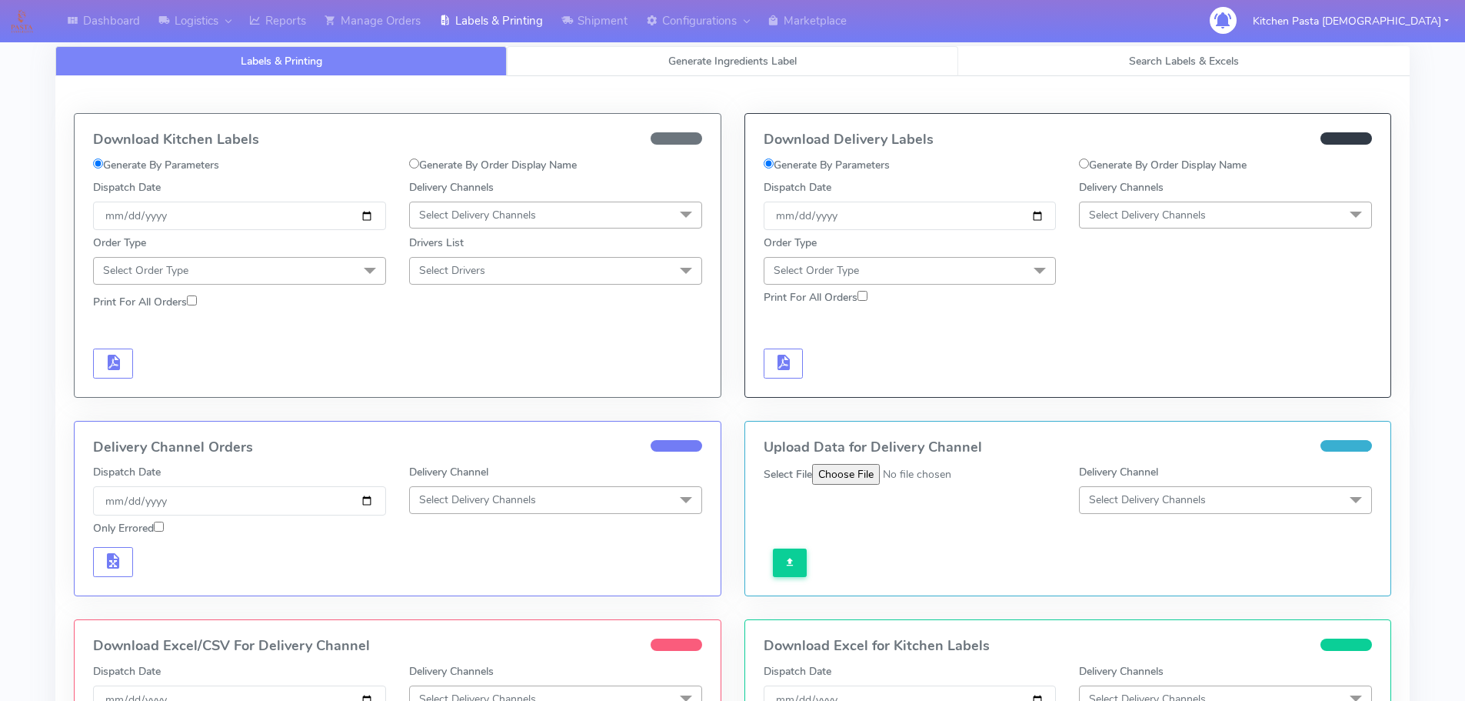
drag, startPoint x: 630, startPoint y: 65, endPoint x: 578, endPoint y: 98, distance: 61.2
click at [630, 65] on link "Generate Ingredients Label" at bounding box center [733, 61] width 452 height 30
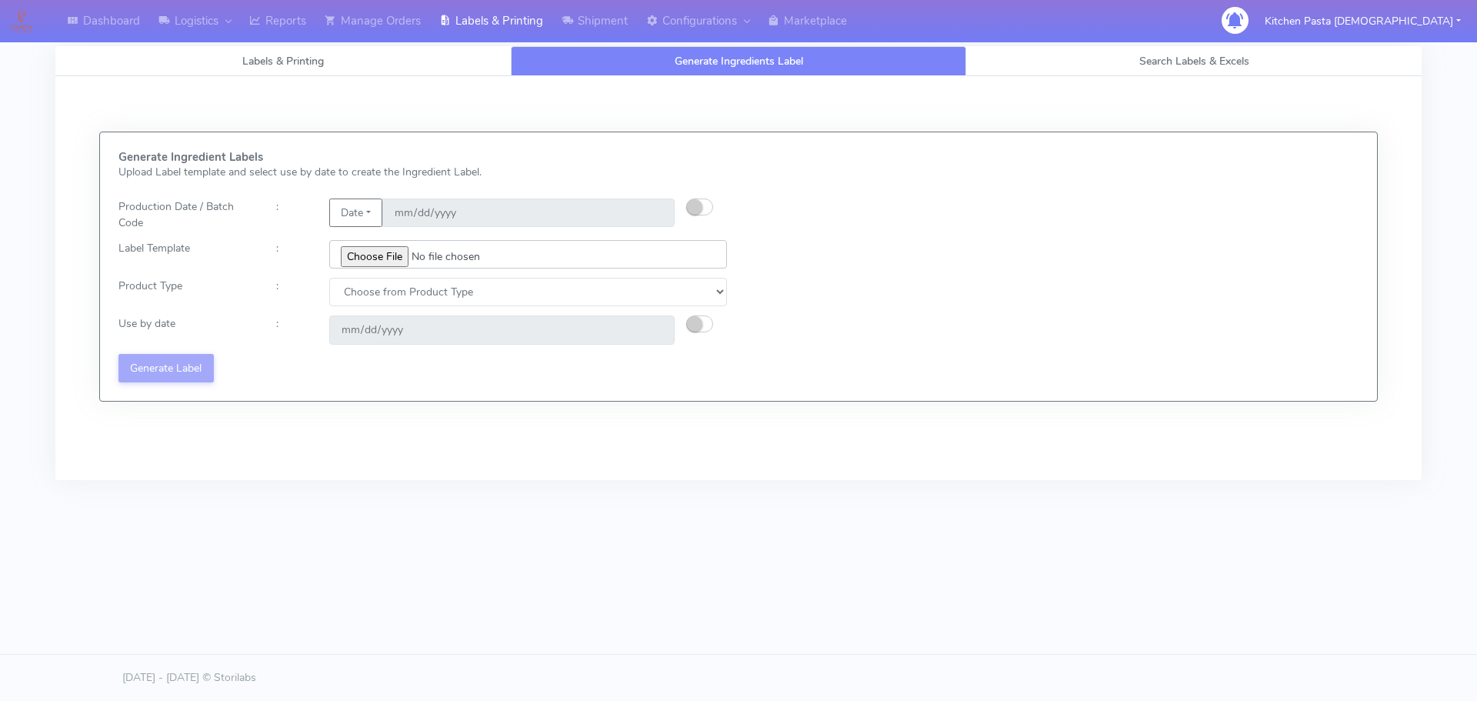
click at [371, 249] on input "file" at bounding box center [528, 254] width 398 height 28
type input "C:\fakepath\Ecom_352_V2.jpg"
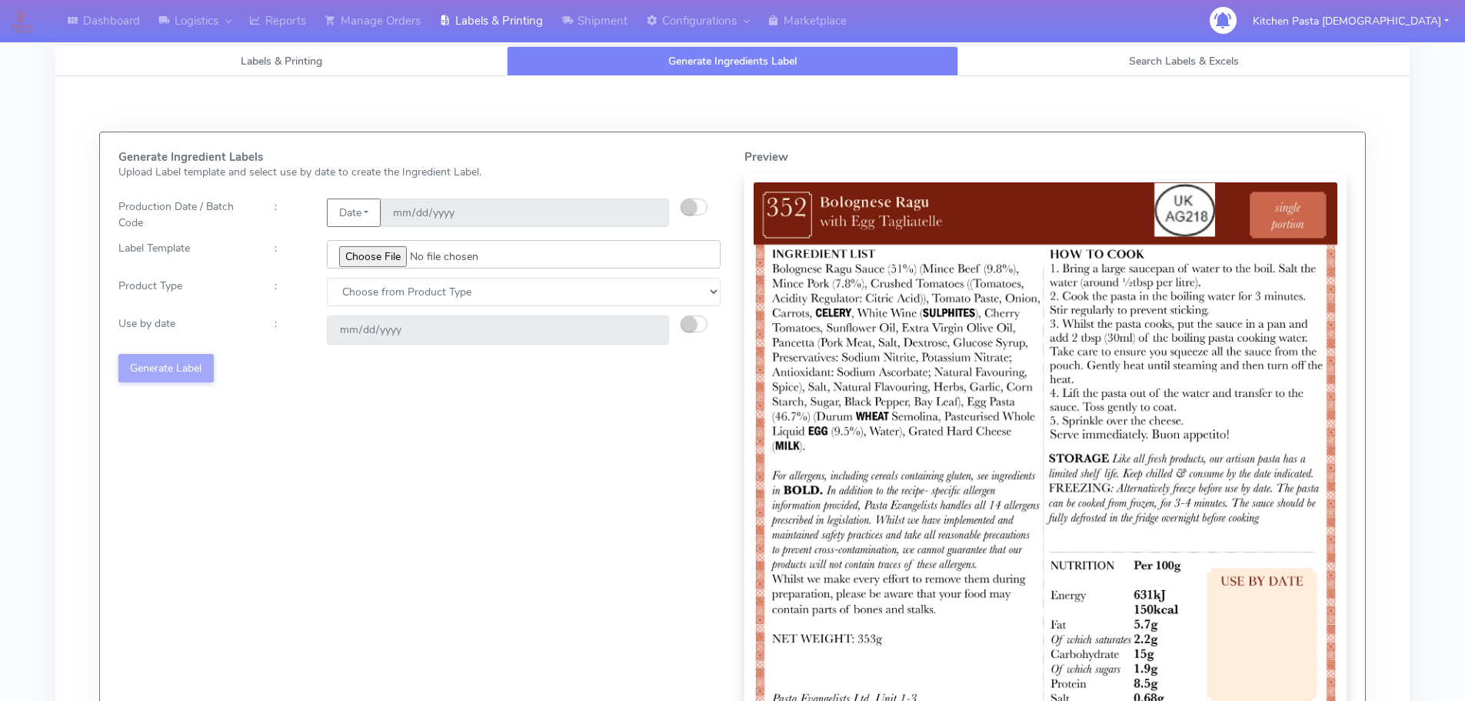
click at [363, 252] on input "file" at bounding box center [524, 254] width 394 height 28
drag, startPoint x: 414, startPoint y: 295, endPoint x: 397, endPoint y: 302, distance: 18.3
click at [409, 295] on select "Choose from Product Type ECOM ERETAIL CIRCULAR CIRC_DESERTS LASAGNE" at bounding box center [524, 292] width 394 height 28
select select "0"
click at [327, 278] on select "Choose from Product Type ECOM ERETAIL CIRCULAR CIRC_DESERTS LASAGNE" at bounding box center [524, 292] width 394 height 28
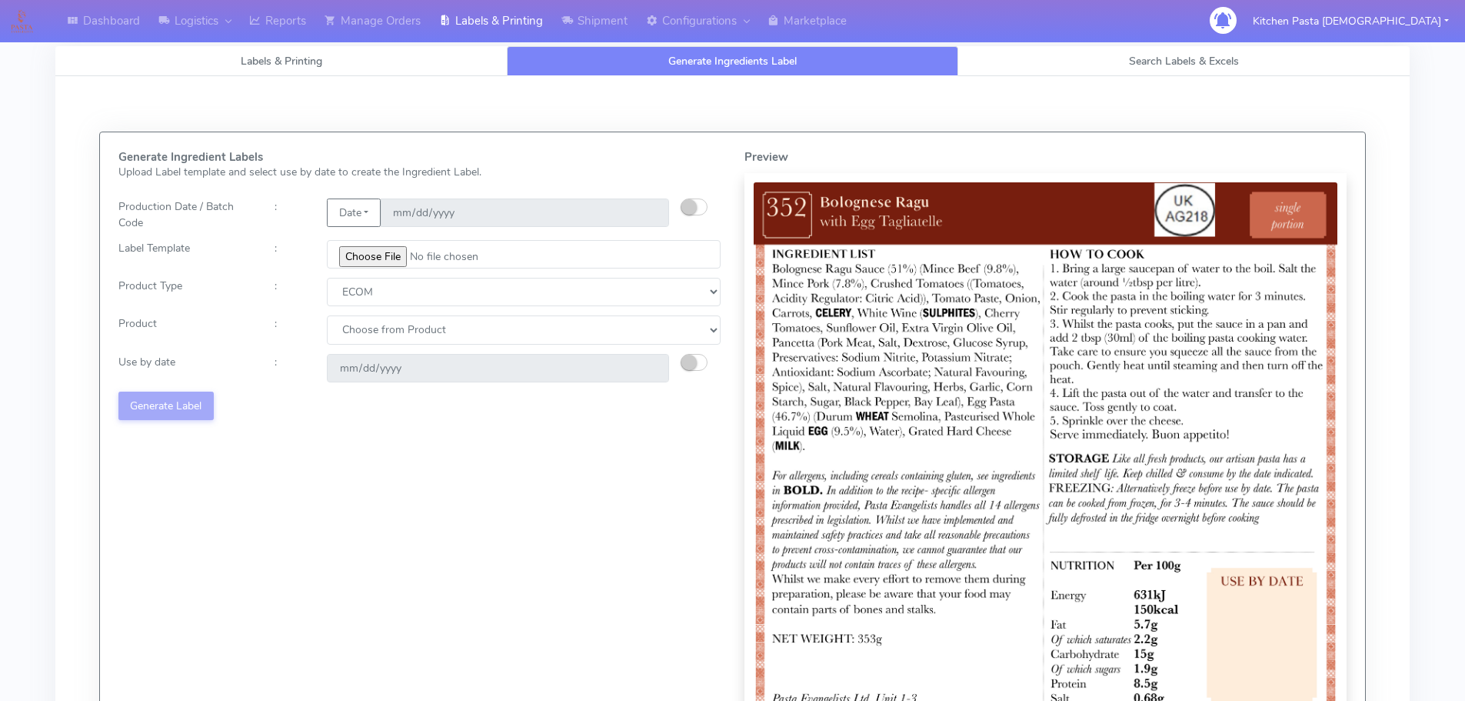
click at [364, 332] on select "Choose from Product PLAIN PASTA (EXCEPT HURRA) HURRA FILLED PASTA BUTTER (INTER…" at bounding box center [524, 329] width 394 height 28
select select "0"
click at [327, 315] on select "Choose from Product PLAIN PASTA (EXCEPT HURRA) HURRA FILLED PASTA BUTTER (INTER…" at bounding box center [524, 329] width 394 height 28
click at [698, 359] on button "button" at bounding box center [694, 362] width 27 height 17
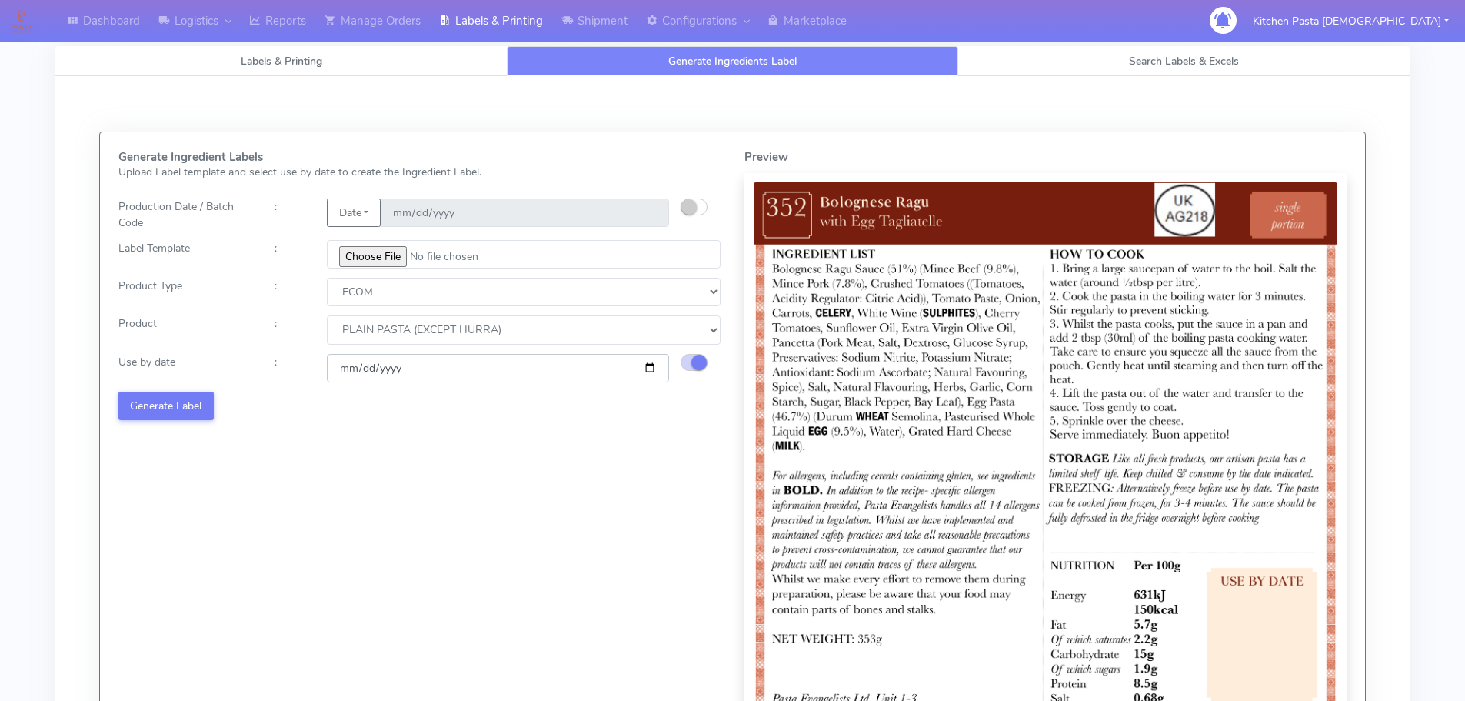
click at [648, 366] on input "[DATE]" at bounding box center [498, 368] width 342 height 28
type input "[DATE]"
click at [210, 416] on button "Generate Label" at bounding box center [165, 406] width 95 height 28
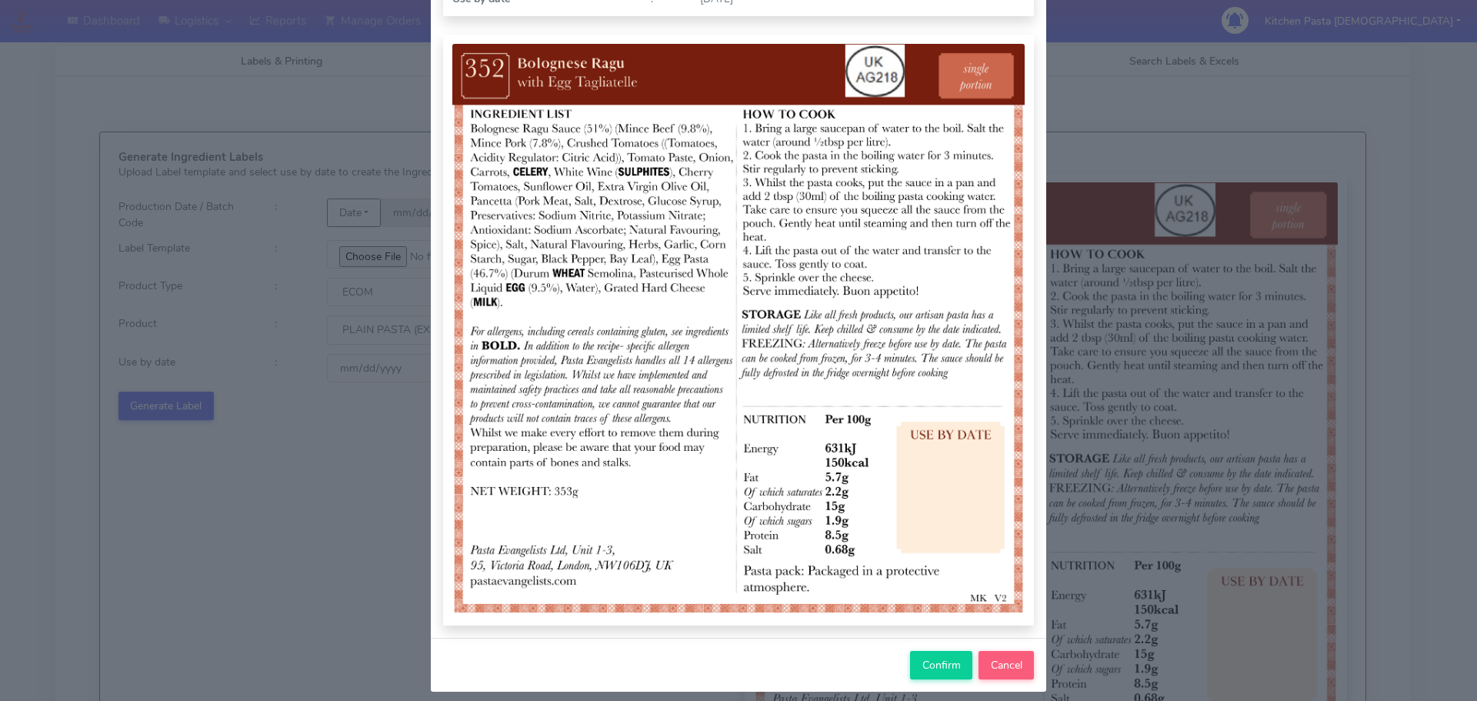
scroll to position [159, 0]
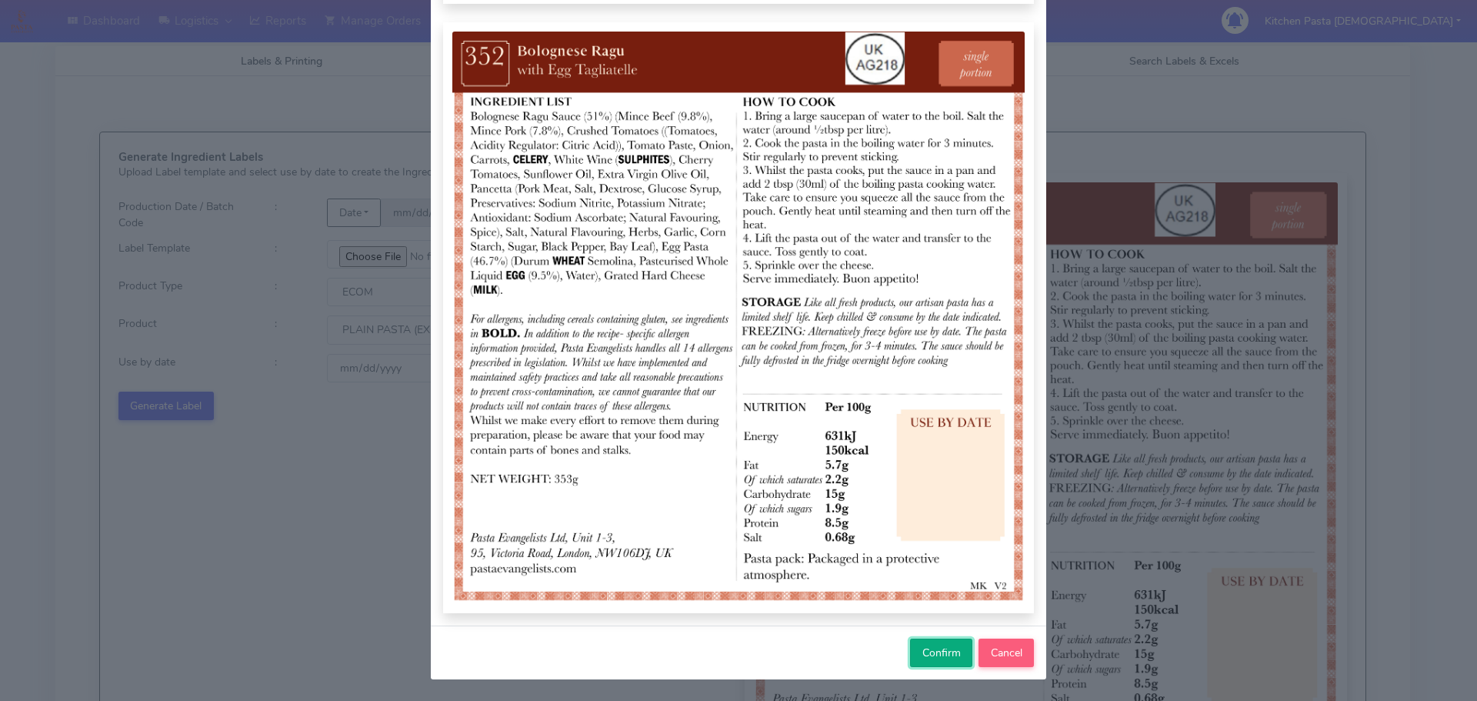
click at [933, 641] on button "Confirm" at bounding box center [941, 652] width 62 height 28
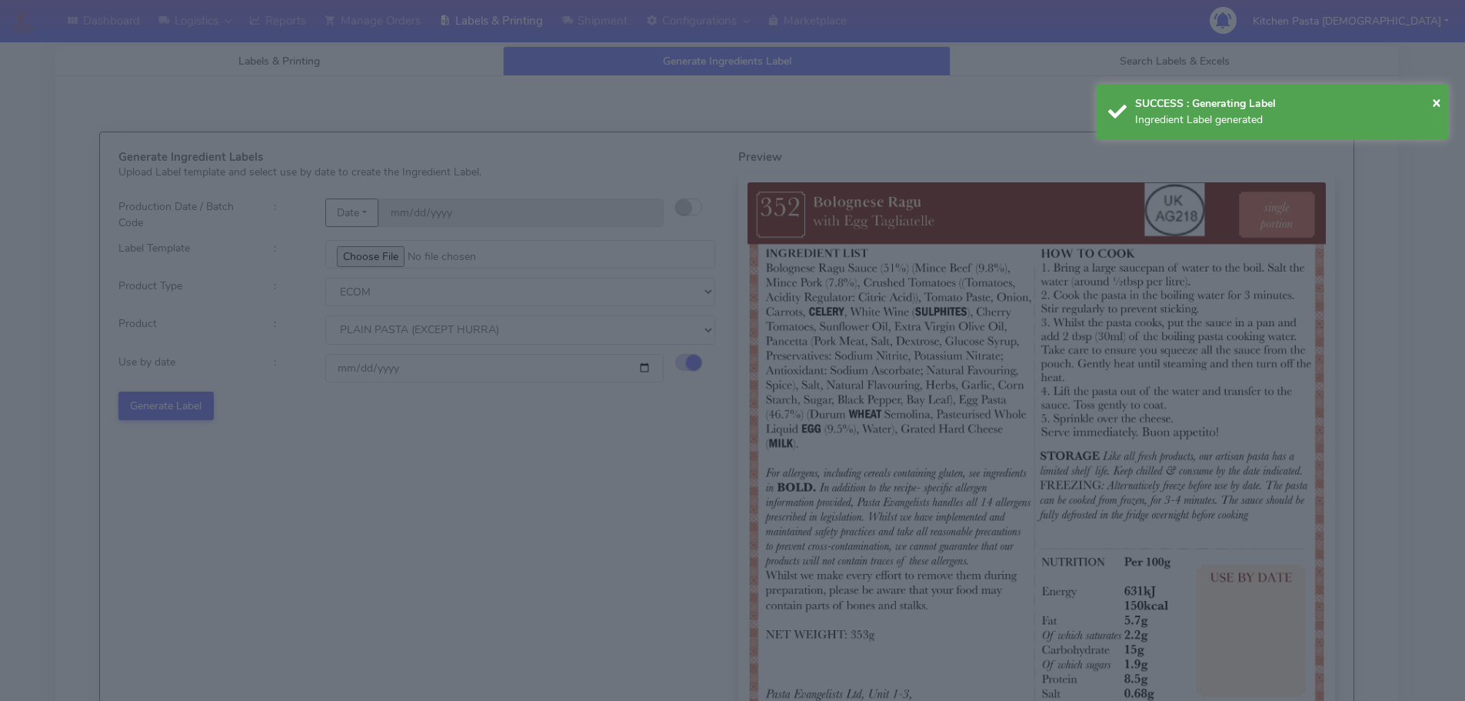
select select
